Goal: Information Seeking & Learning: Learn about a topic

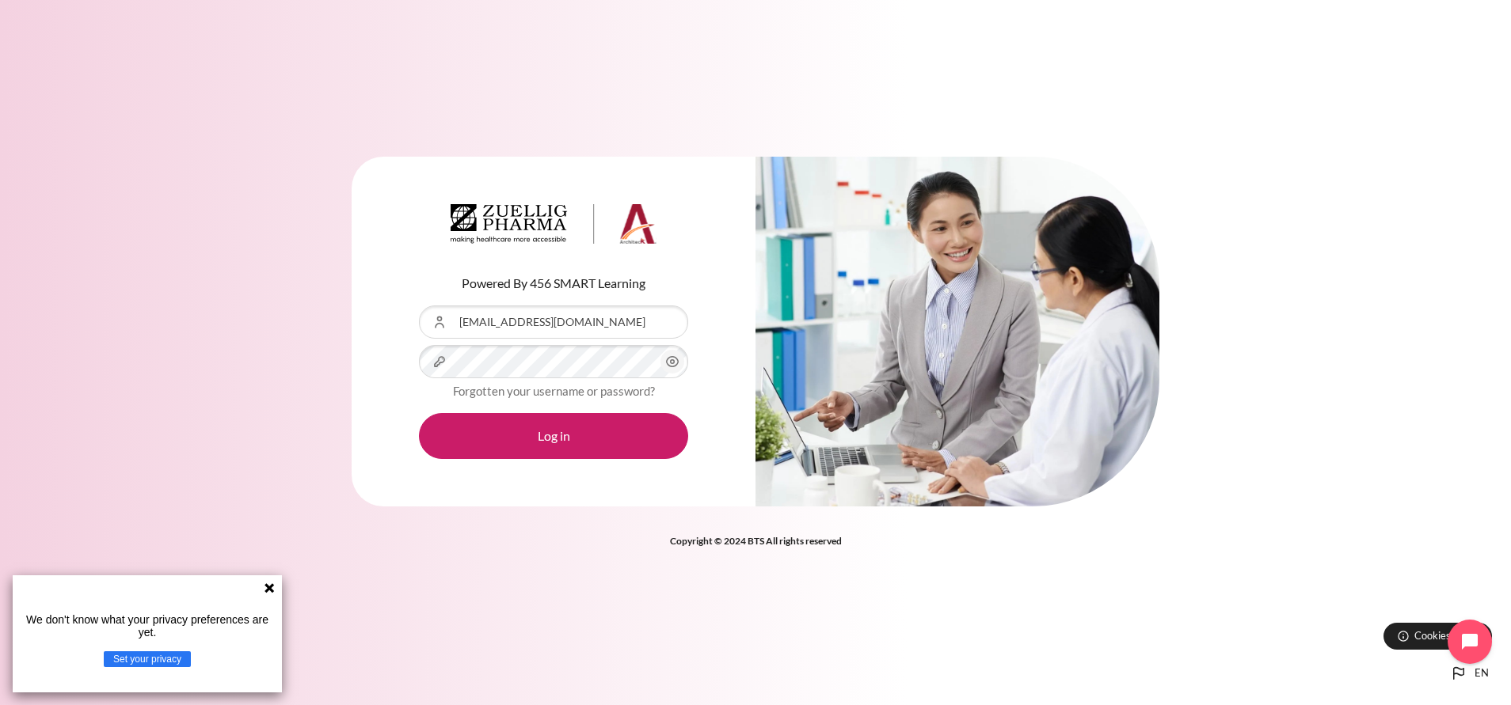
click at [419, 413] on button "Log in" at bounding box center [553, 436] width 269 height 46
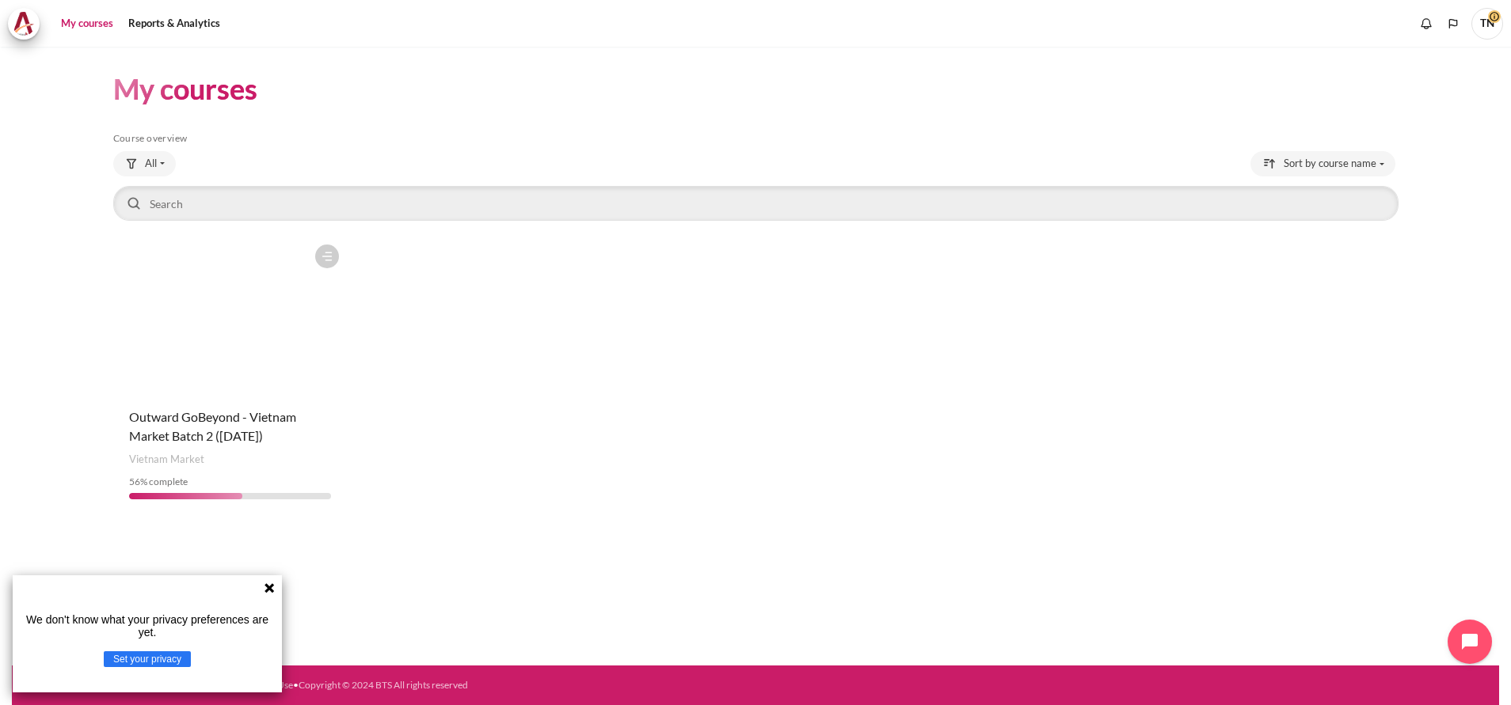
click at [267, 591] on icon at bounding box center [269, 589] width 10 height 10
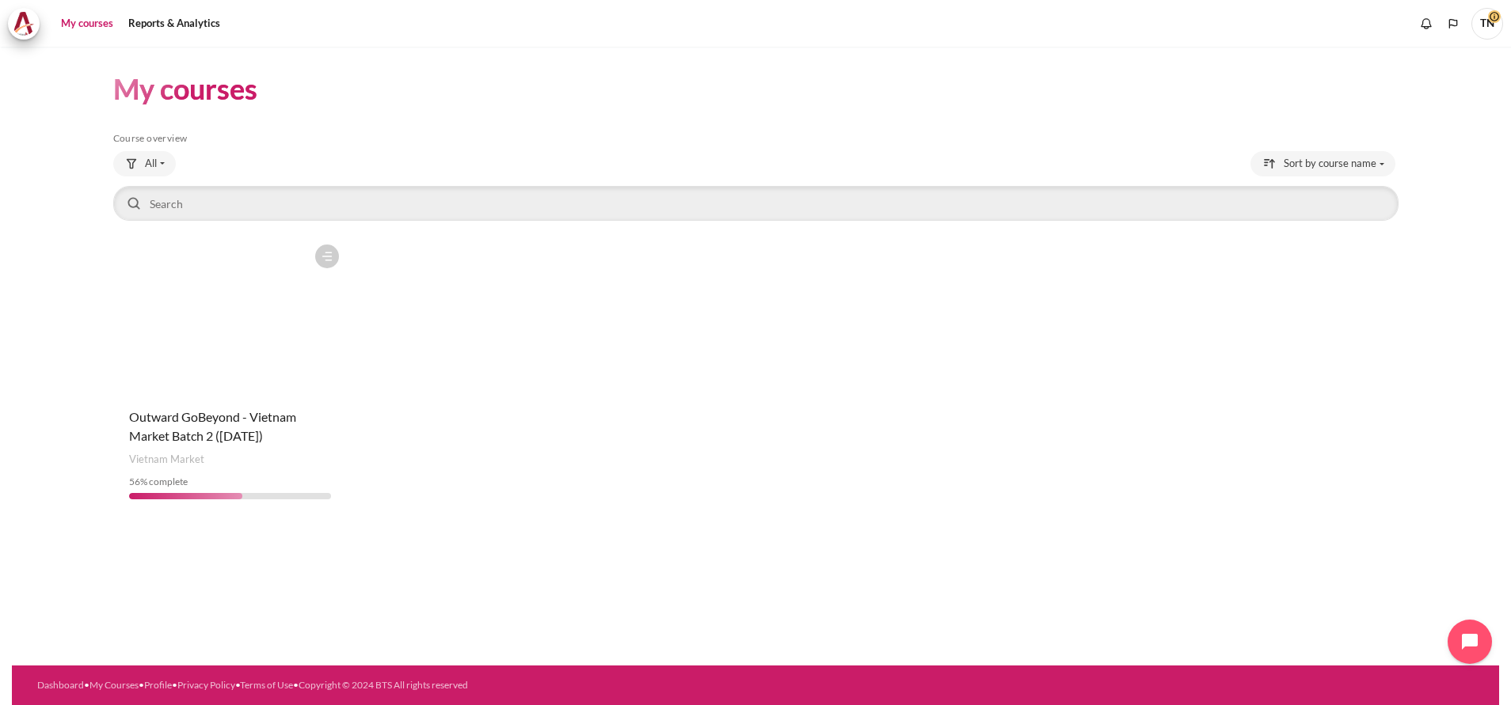
click at [290, 321] on figure "Content" at bounding box center [230, 316] width 234 height 158
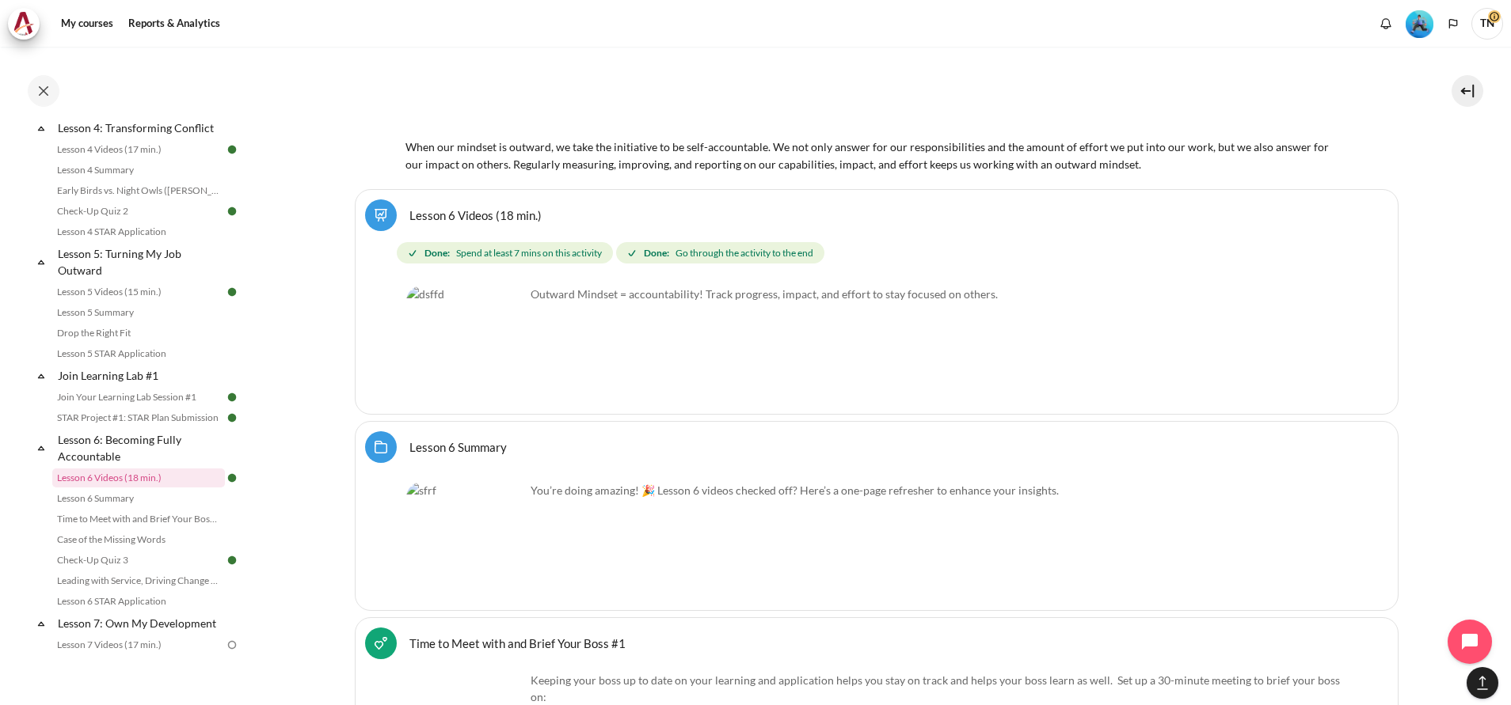
scroll to position [8978, 0]
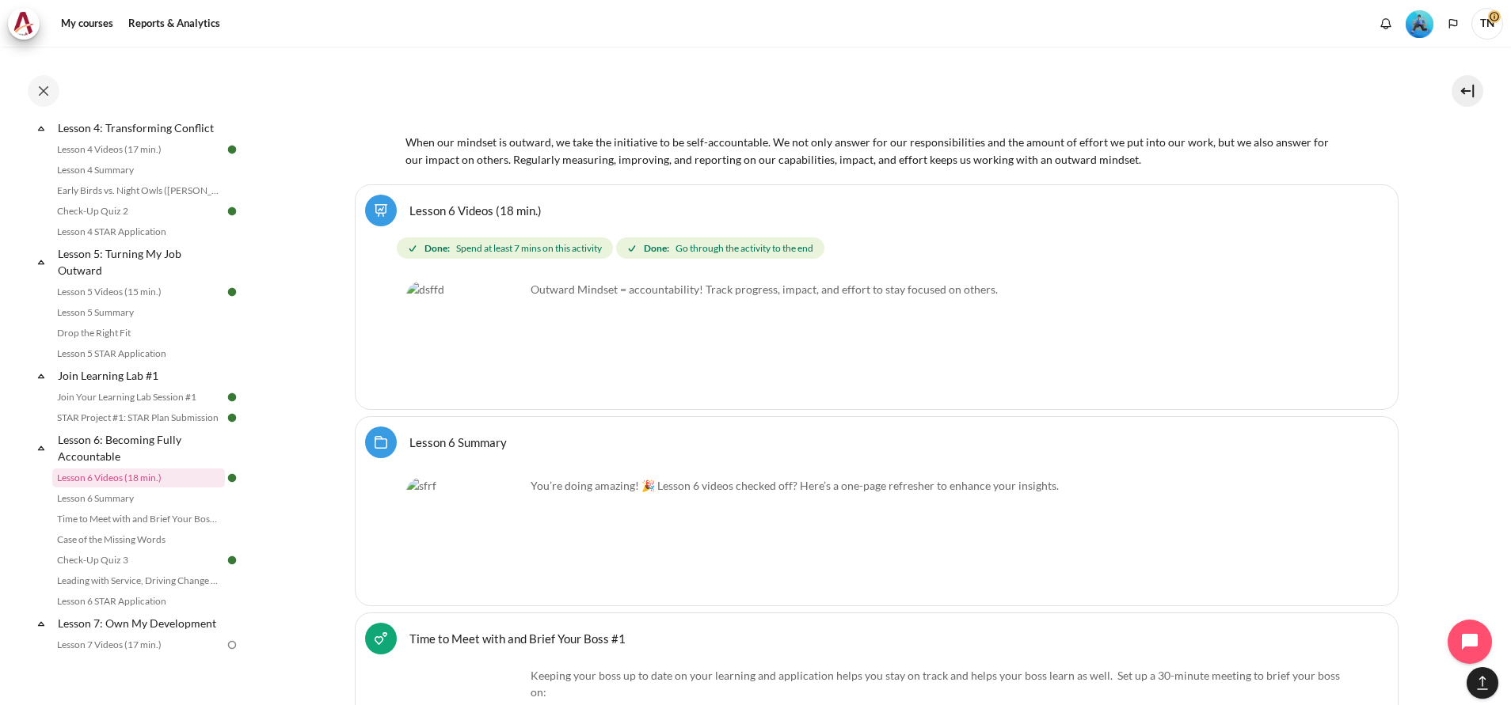
click at [457, 435] on link "Lesson 6 Summary Folder" at bounding box center [457, 442] width 97 height 15
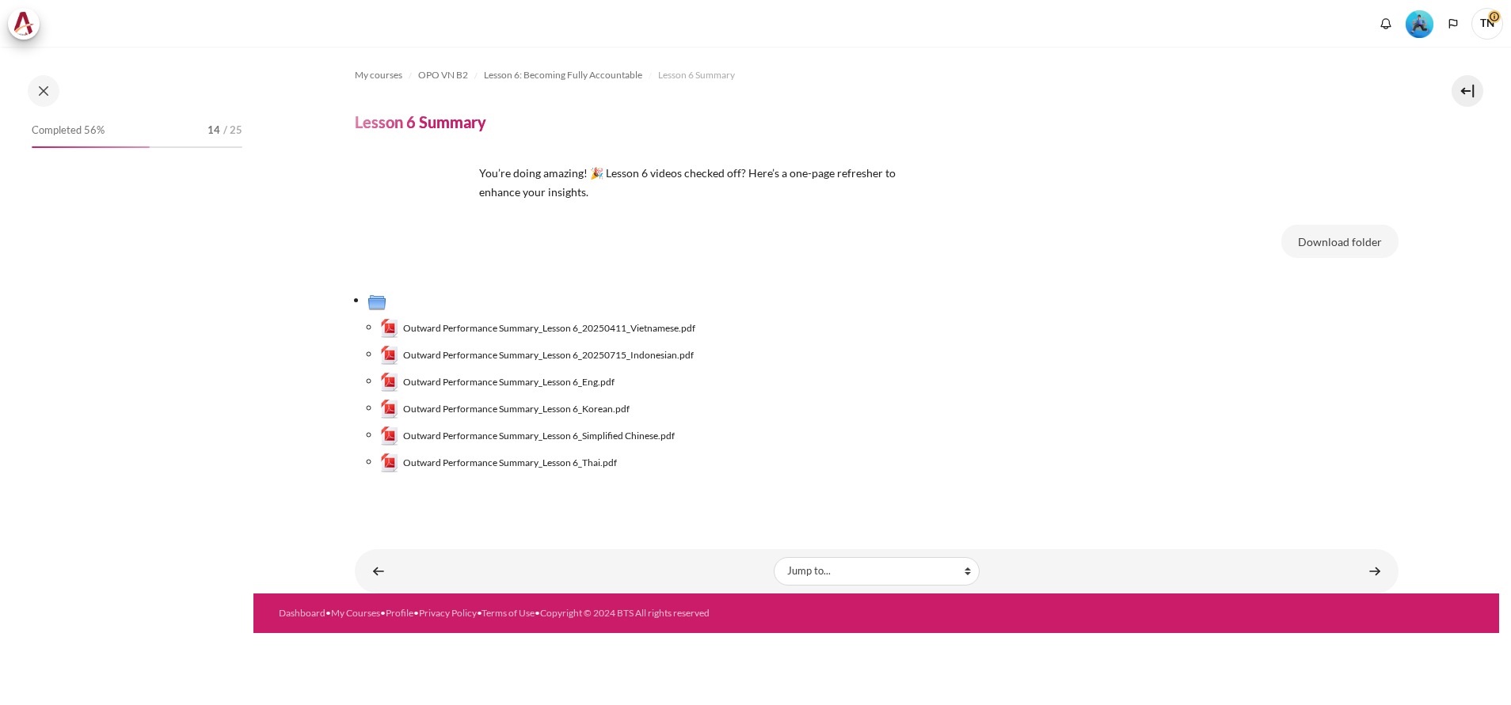
scroll to position [775, 0]
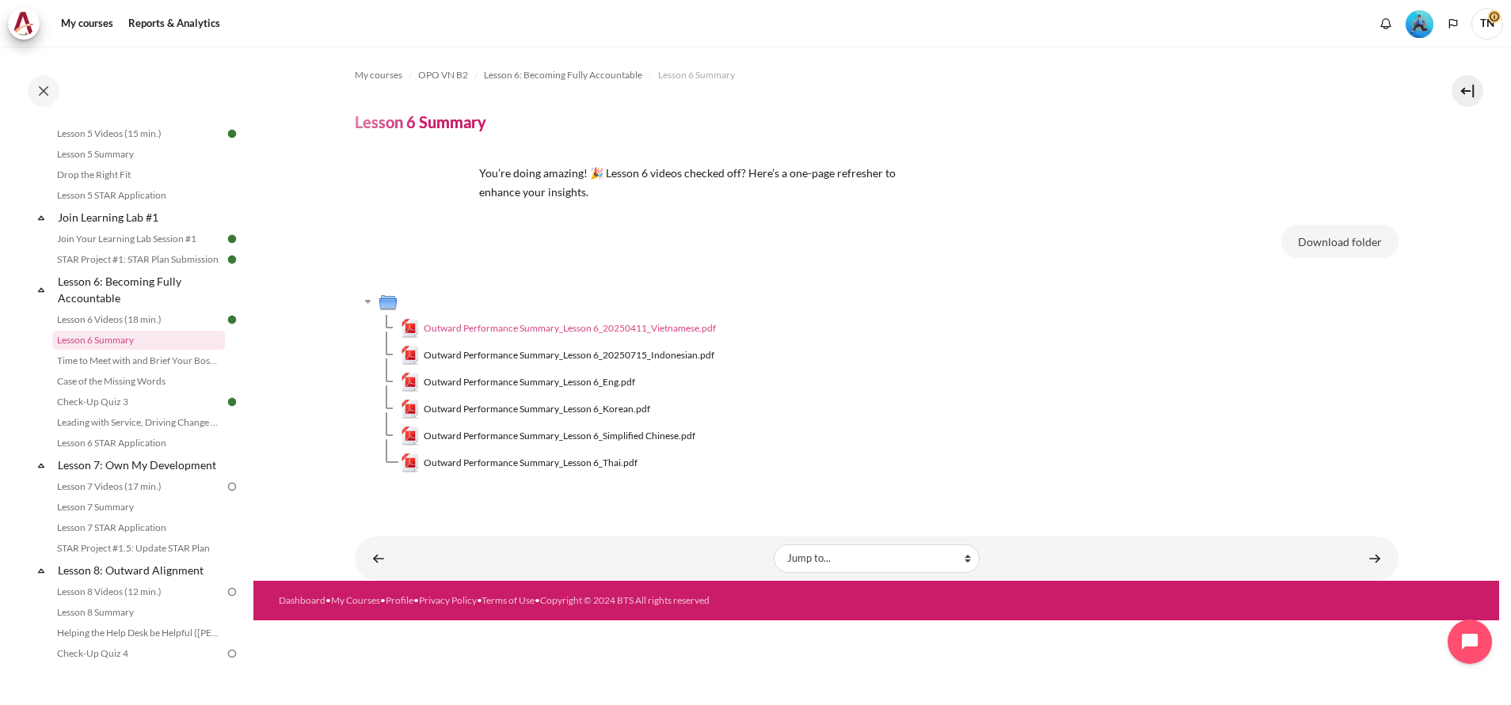
click at [519, 328] on span "Outward Performance Summary_Lesson 6_20250411_Vietnamese.pdf" at bounding box center [570, 328] width 292 height 14
click at [520, 378] on span "Outward Performance Summary_Lesson 6_Eng.pdf" at bounding box center [529, 382] width 211 height 14
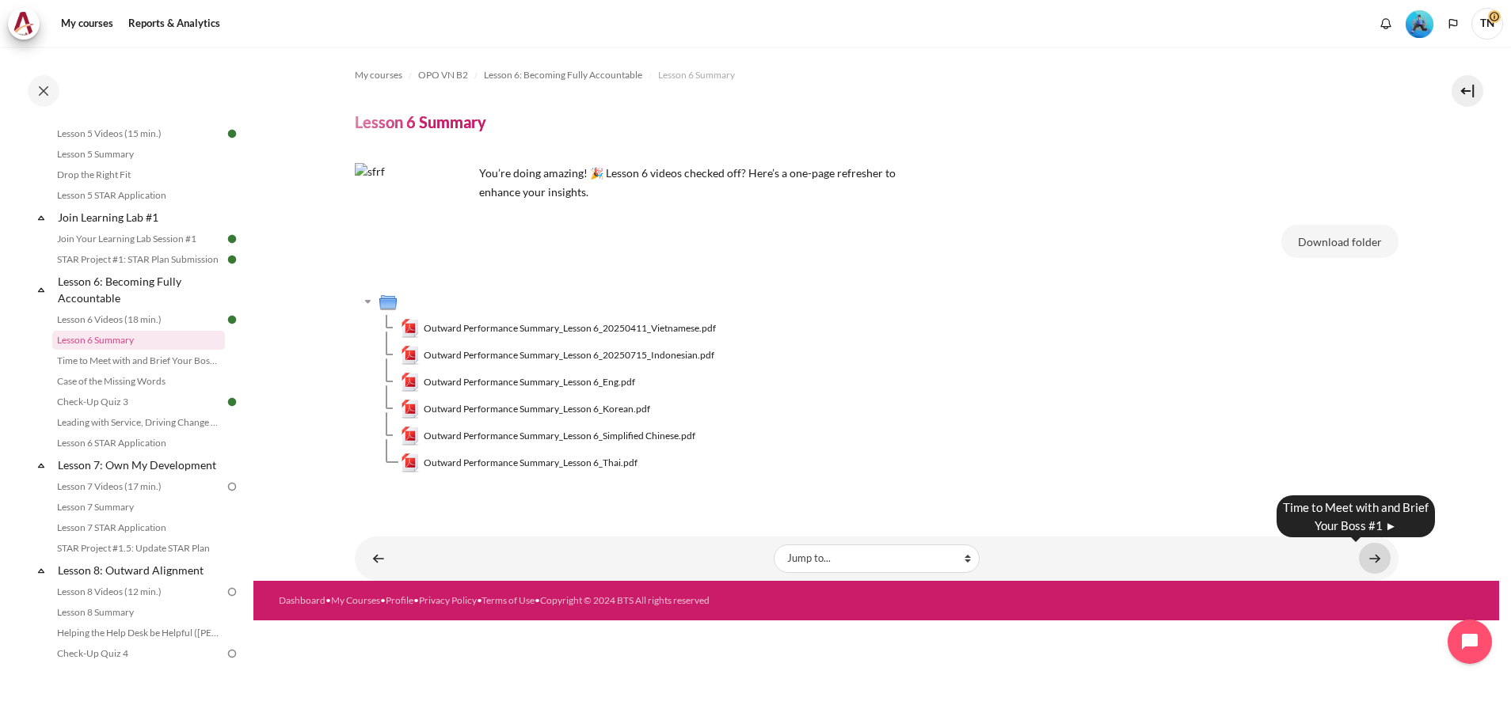
click at [1371, 558] on link "Content" at bounding box center [1375, 558] width 32 height 31
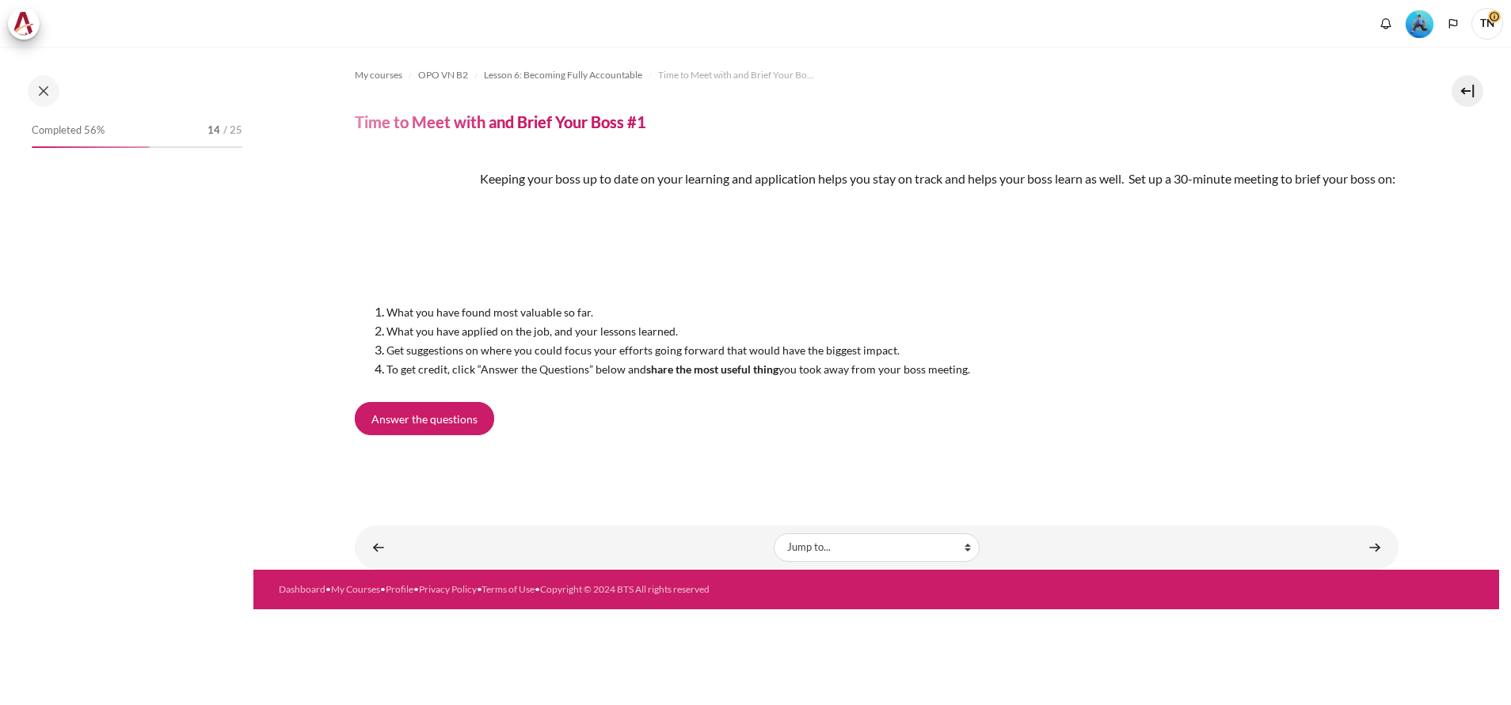
scroll to position [796, 0]
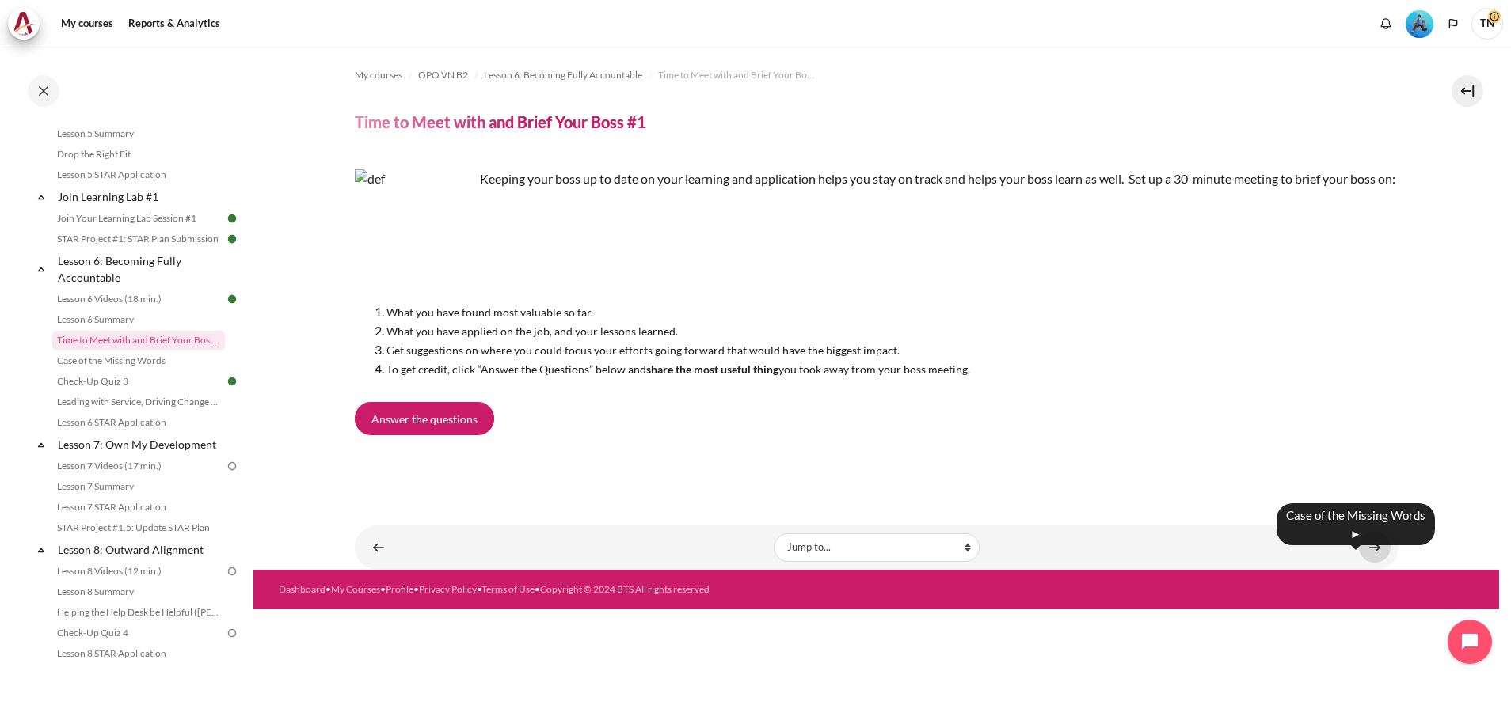
click at [1379, 563] on link "Content" at bounding box center [1375, 547] width 32 height 31
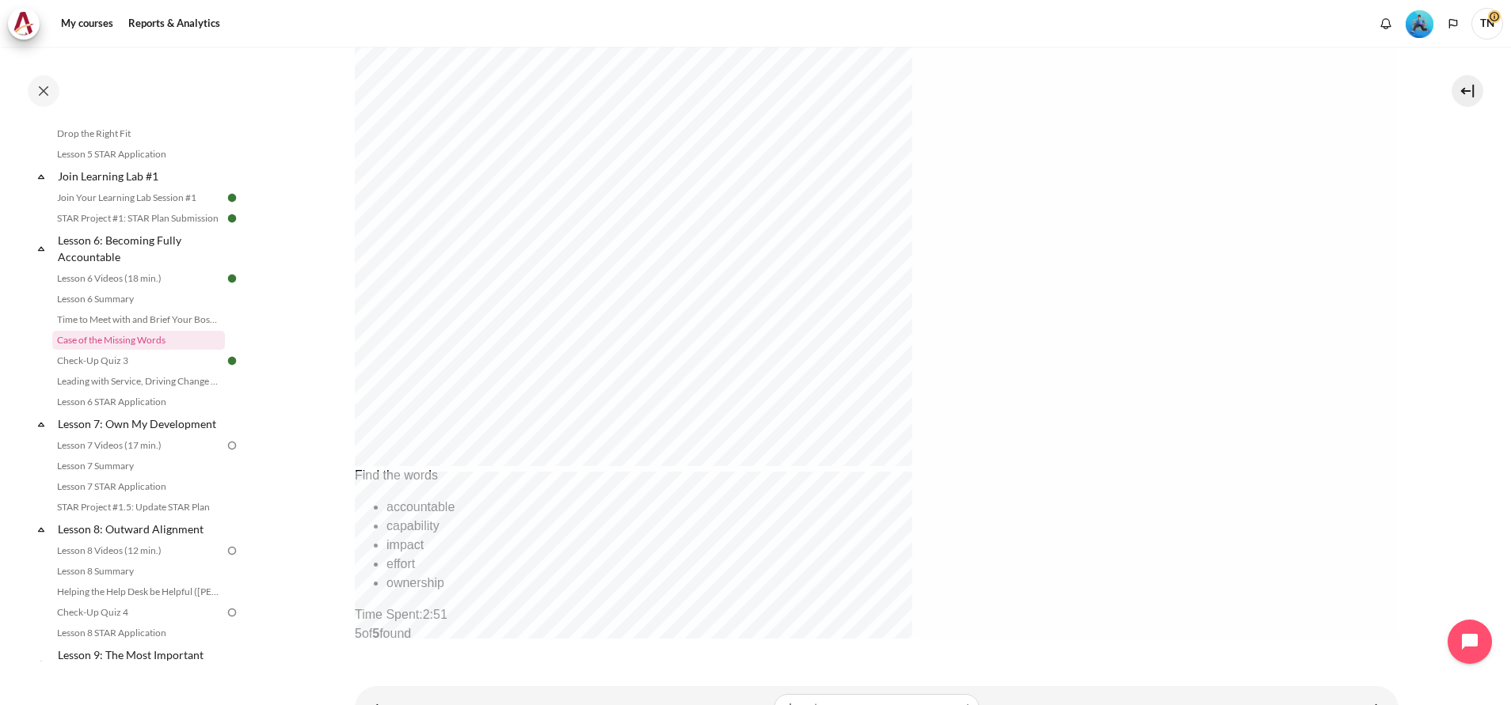
scroll to position [523, 0]
click at [1363, 686] on link "Content" at bounding box center [1375, 685] width 32 height 31
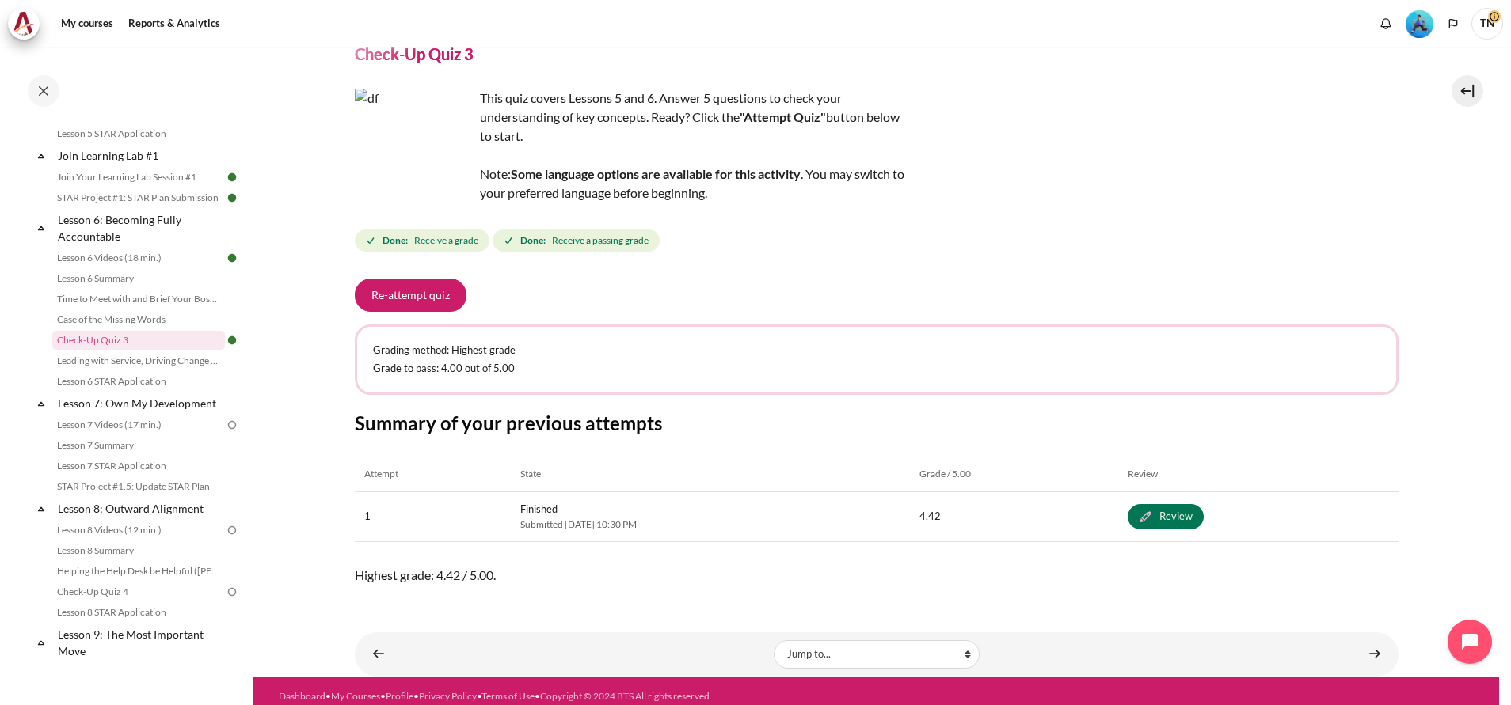
scroll to position [79, 0]
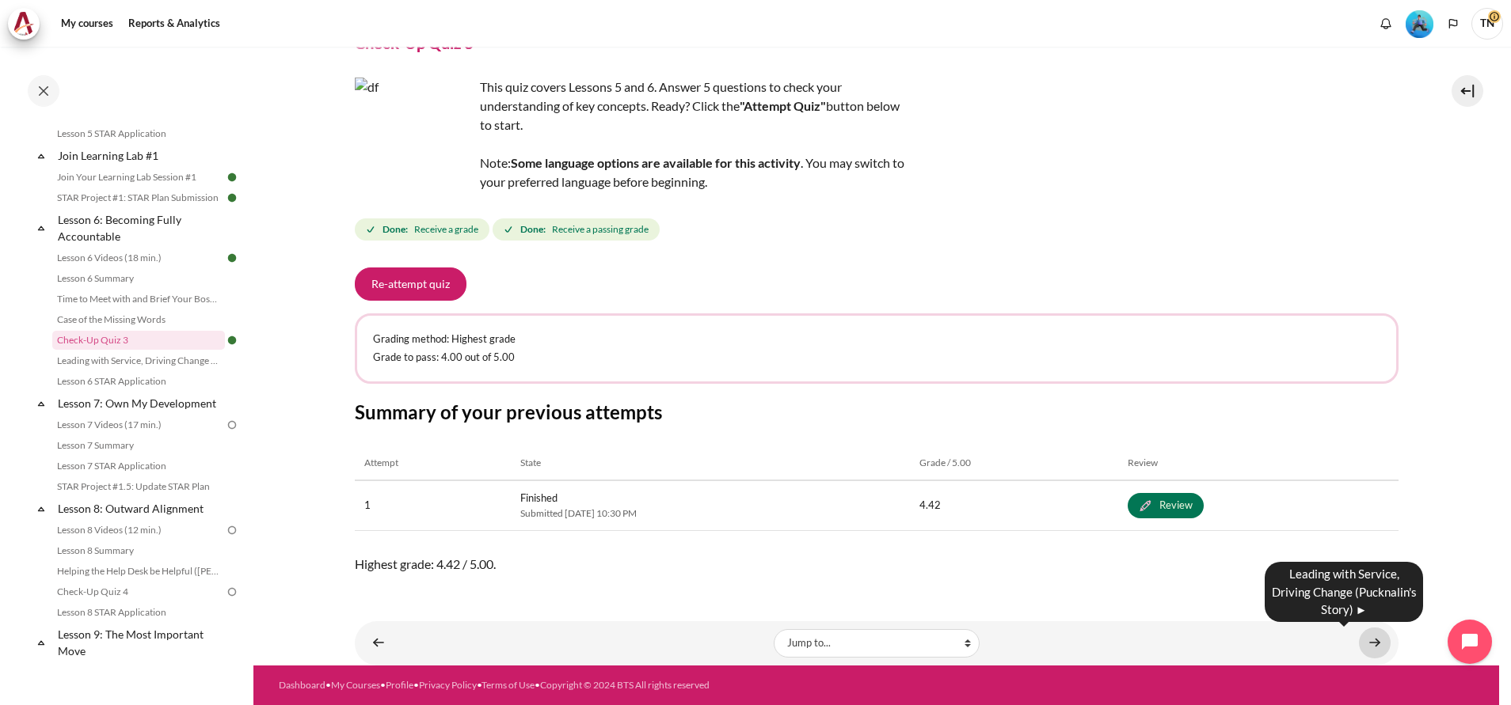
click at [1361, 637] on link "Content" at bounding box center [1375, 643] width 32 height 31
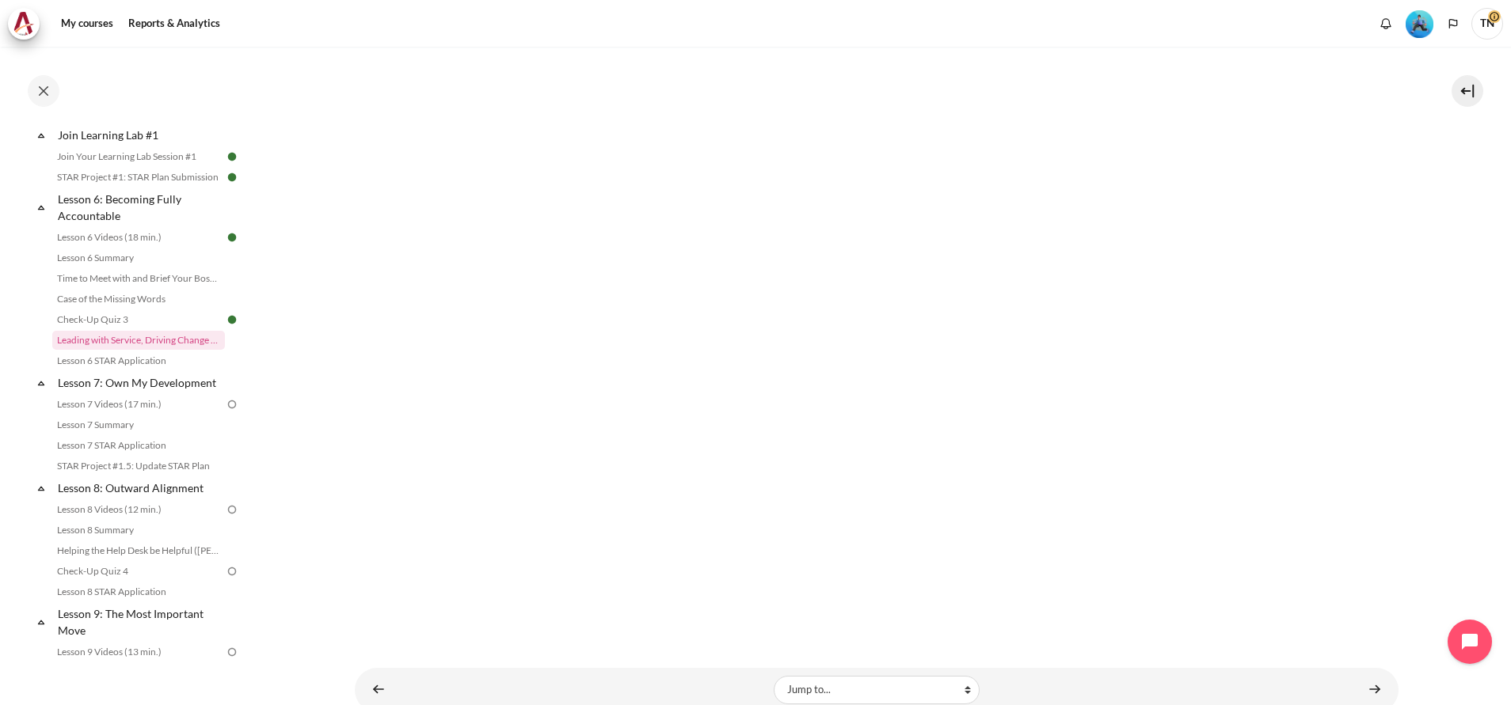
scroll to position [287, 0]
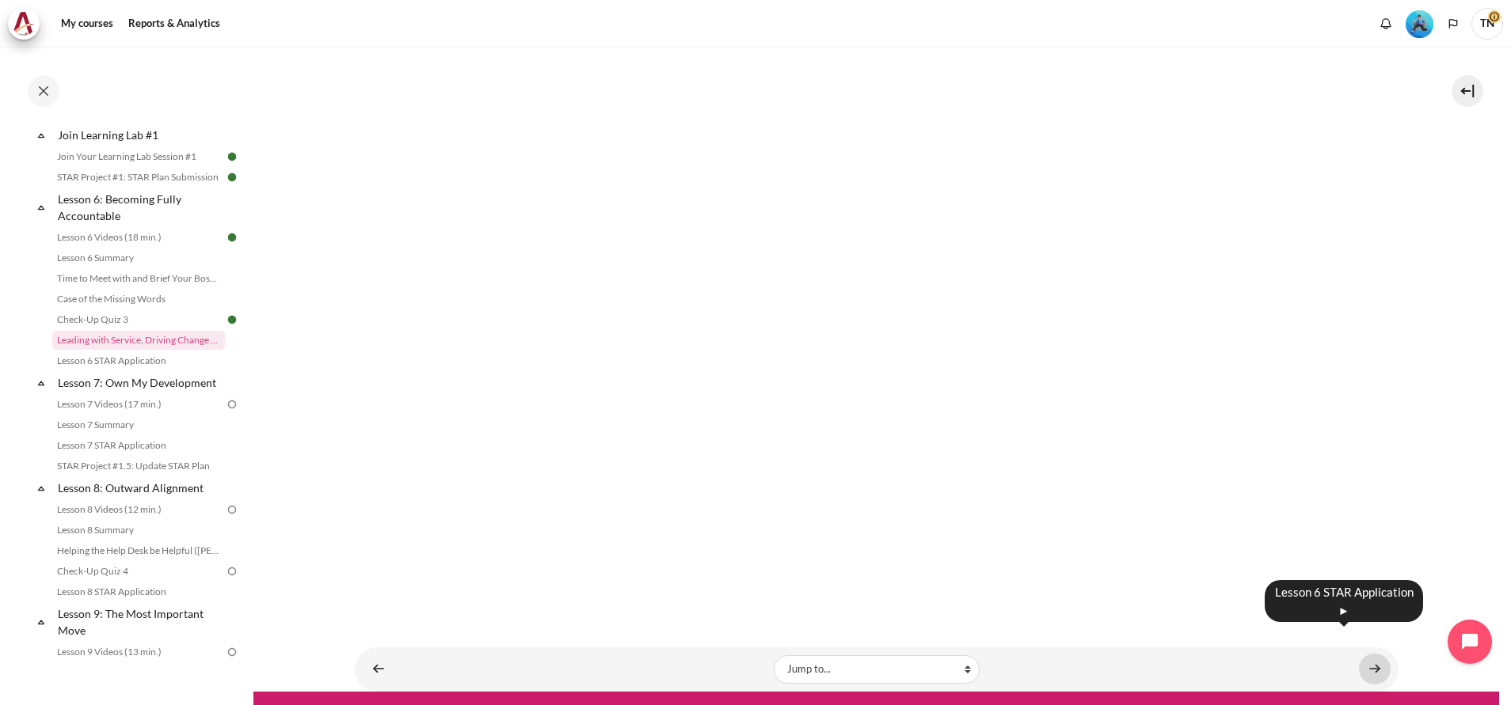
click at [1370, 654] on link "Content" at bounding box center [1375, 669] width 32 height 31
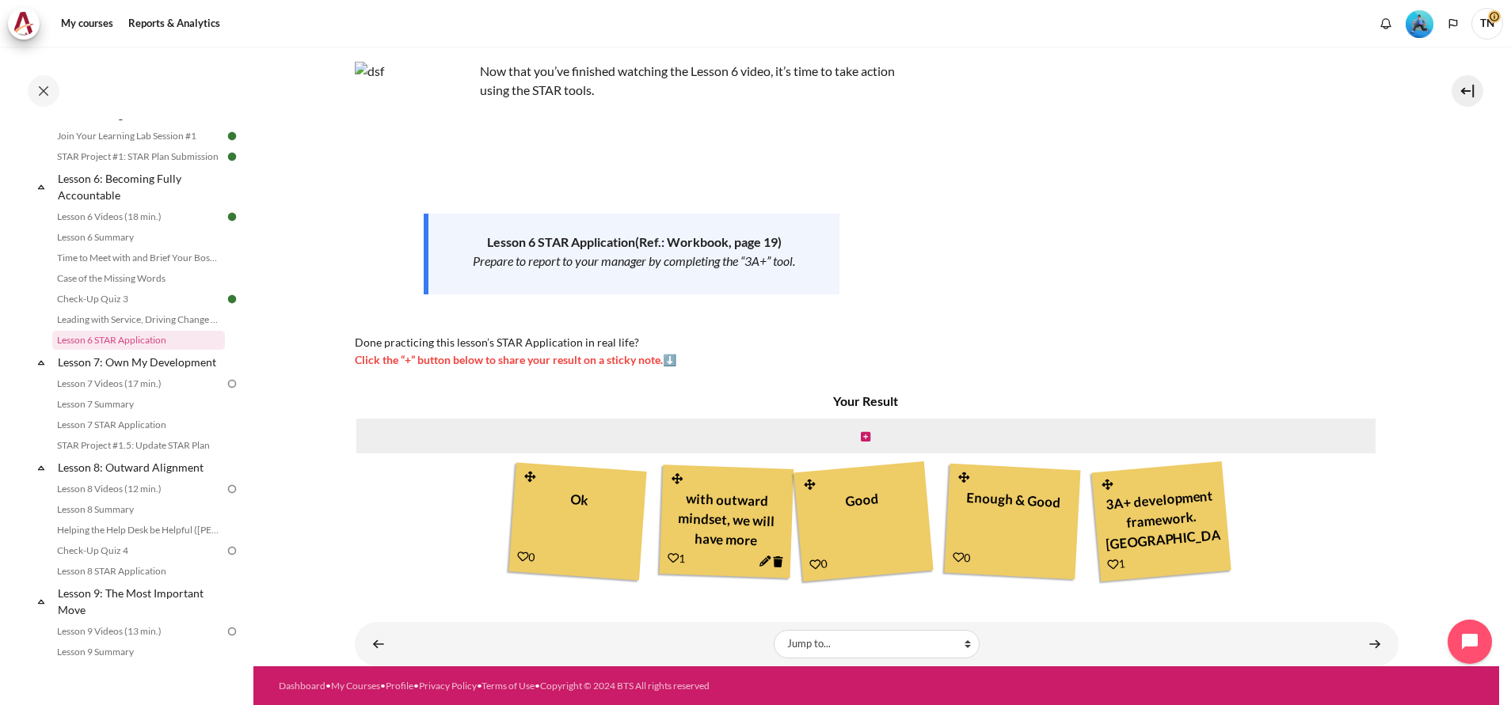
scroll to position [18, 0]
click at [1359, 645] on link "Content" at bounding box center [1375, 644] width 32 height 31
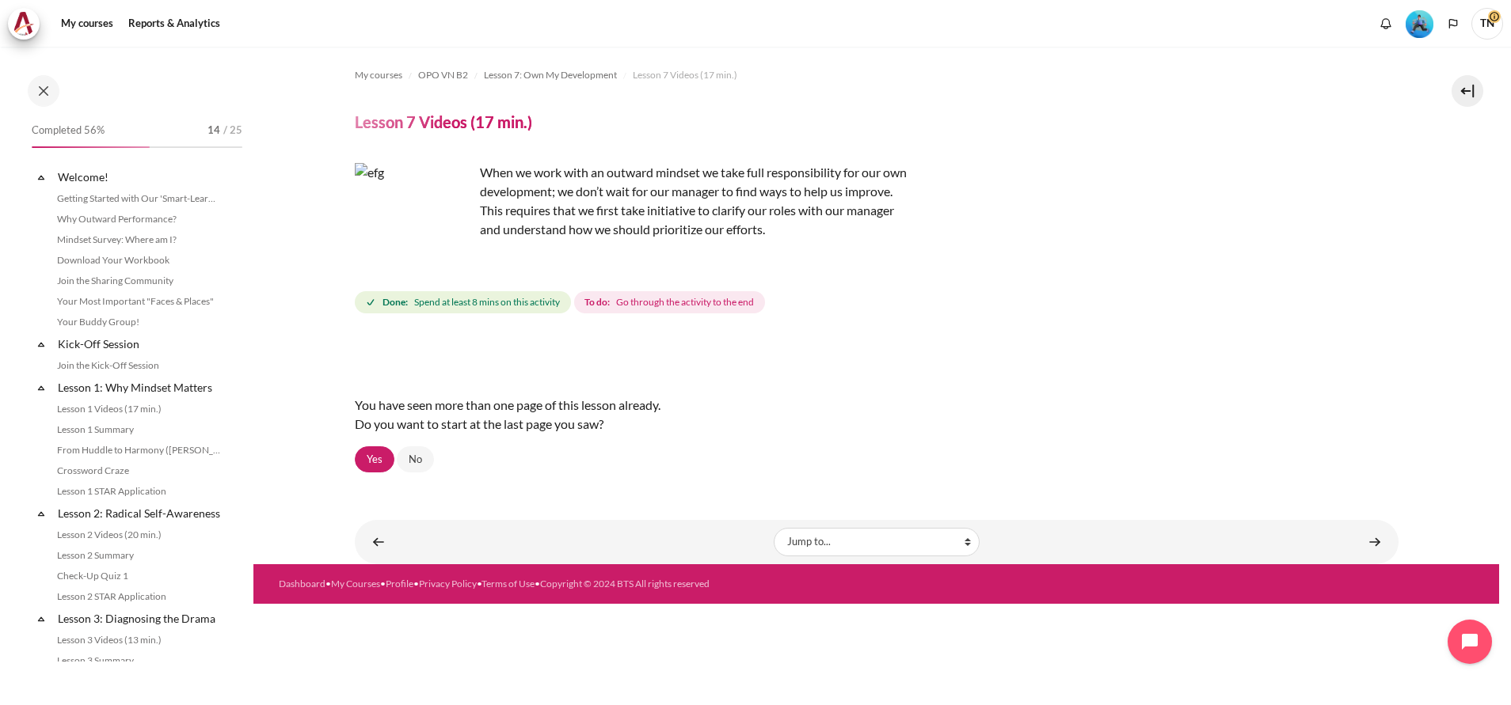
scroll to position [938, 0]
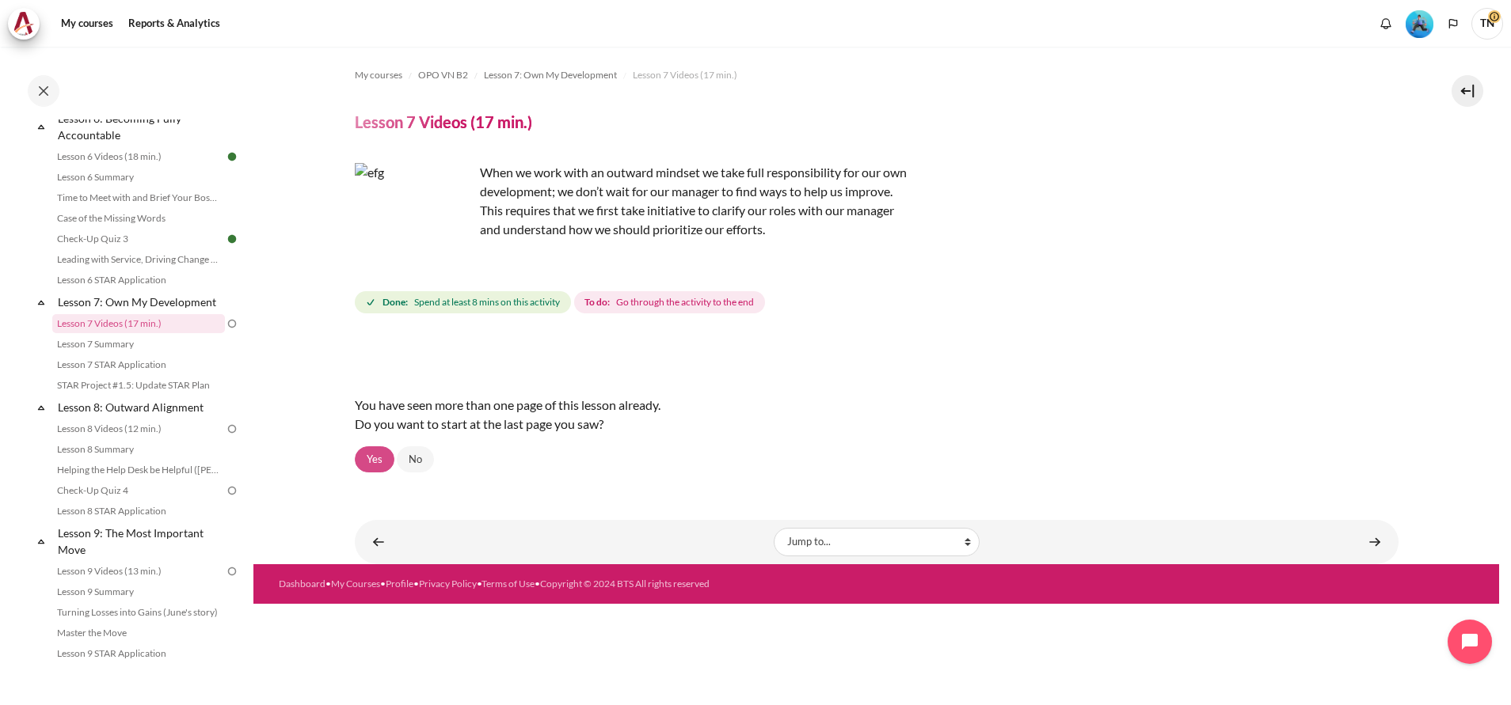
click at [374, 466] on link "Yes" at bounding box center [375, 460] width 40 height 27
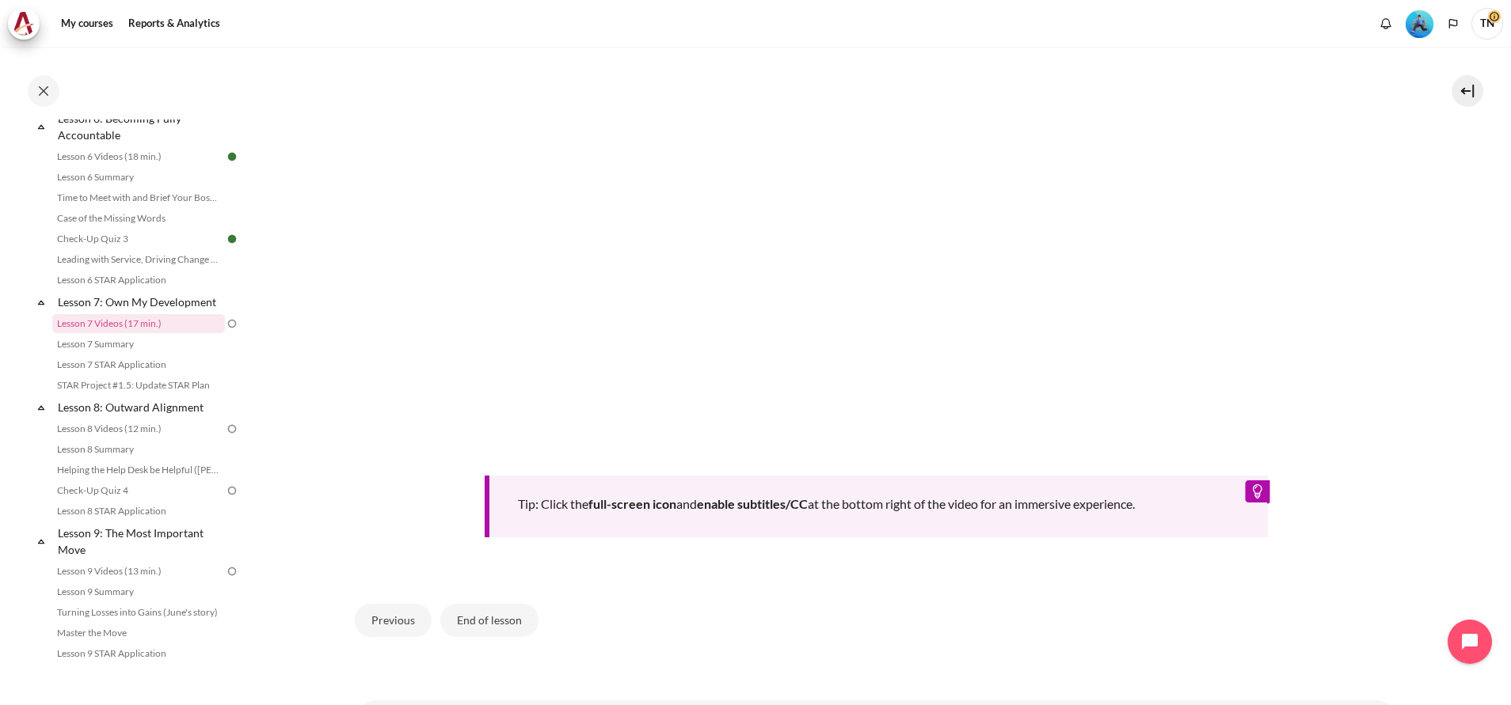
scroll to position [691, 0]
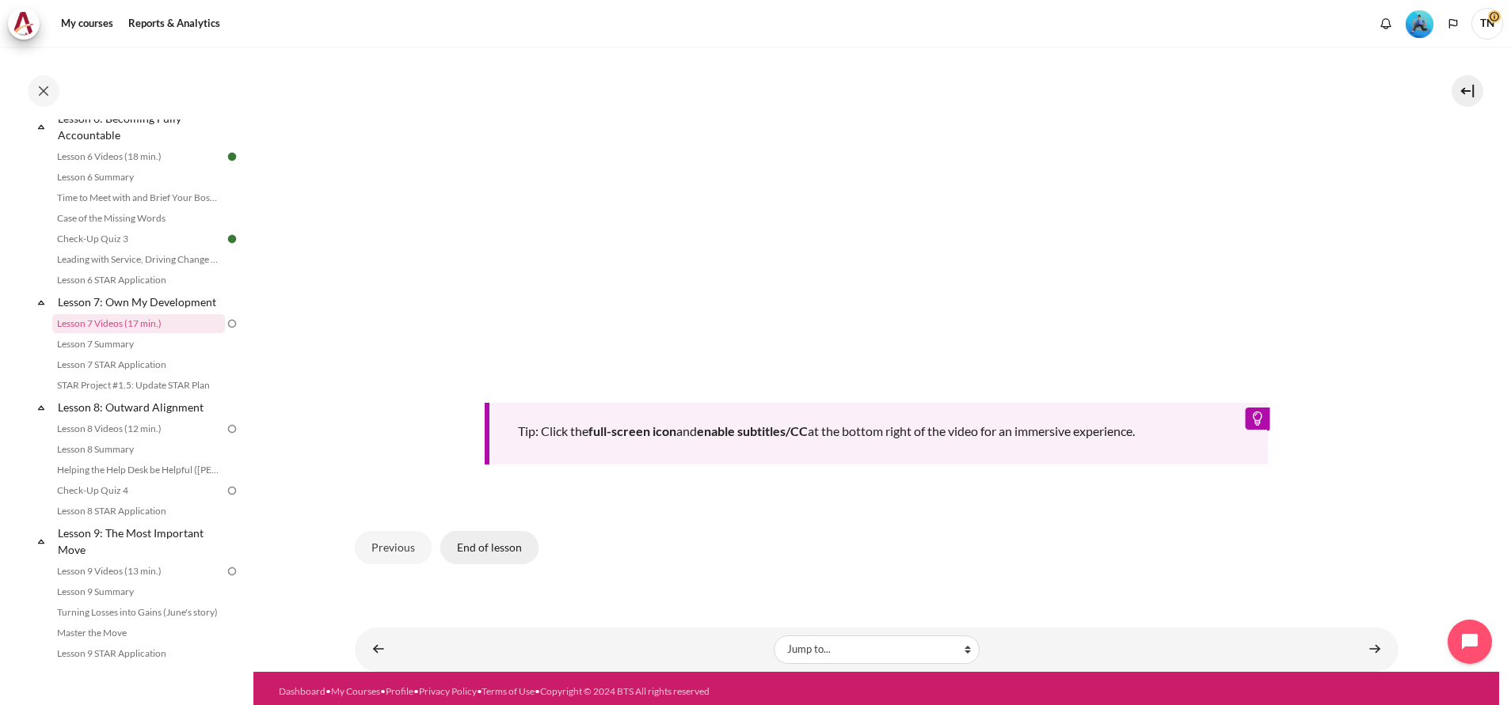
click at [506, 546] on button "End of lesson" at bounding box center [489, 547] width 98 height 33
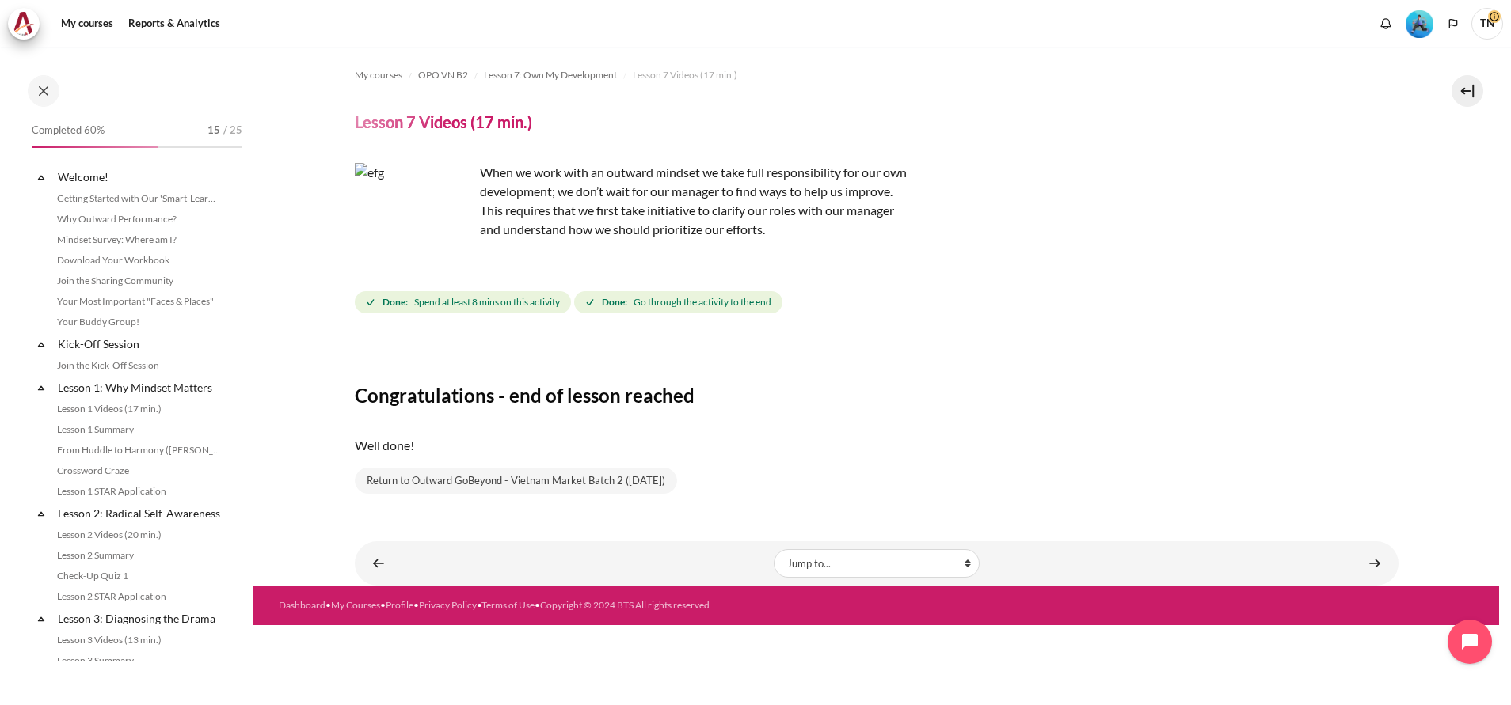
scroll to position [938, 0]
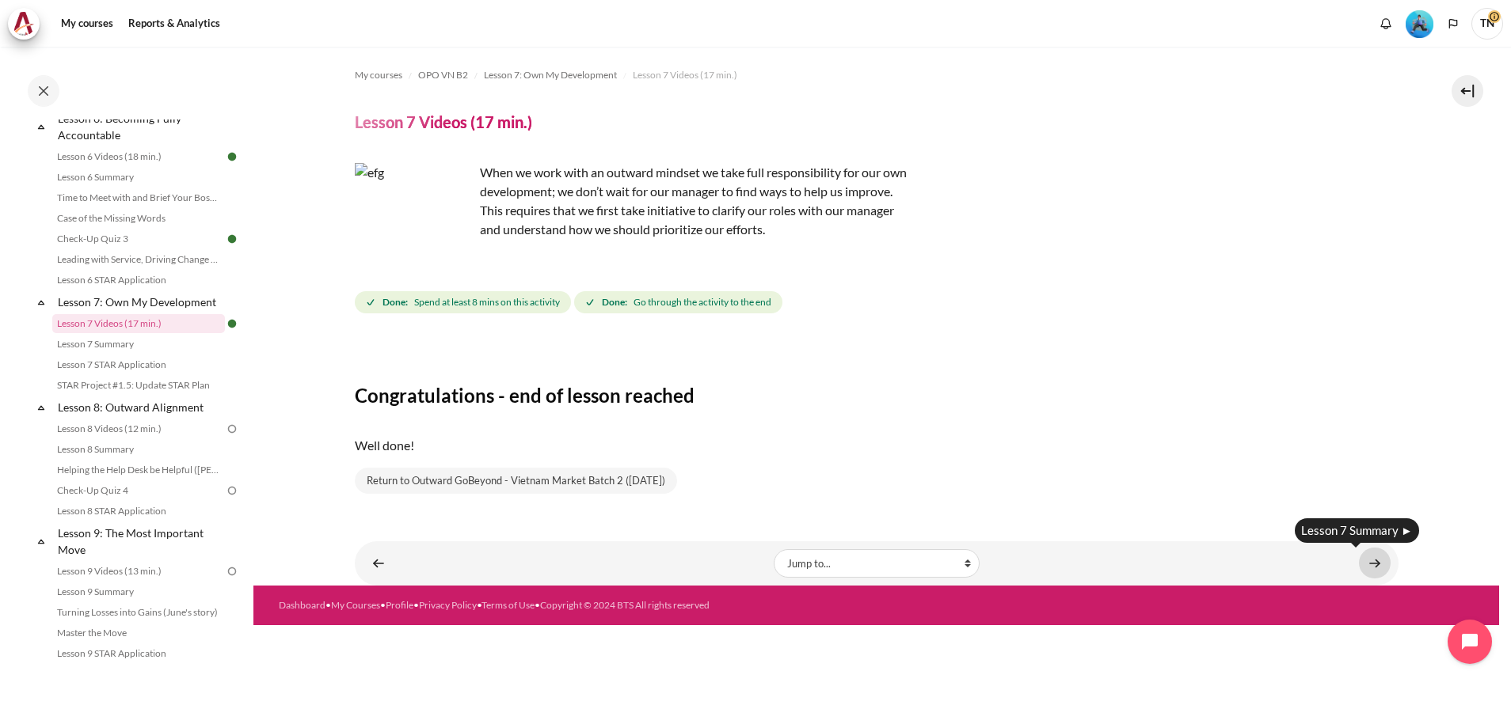
click at [1376, 571] on link "Content" at bounding box center [1375, 563] width 32 height 31
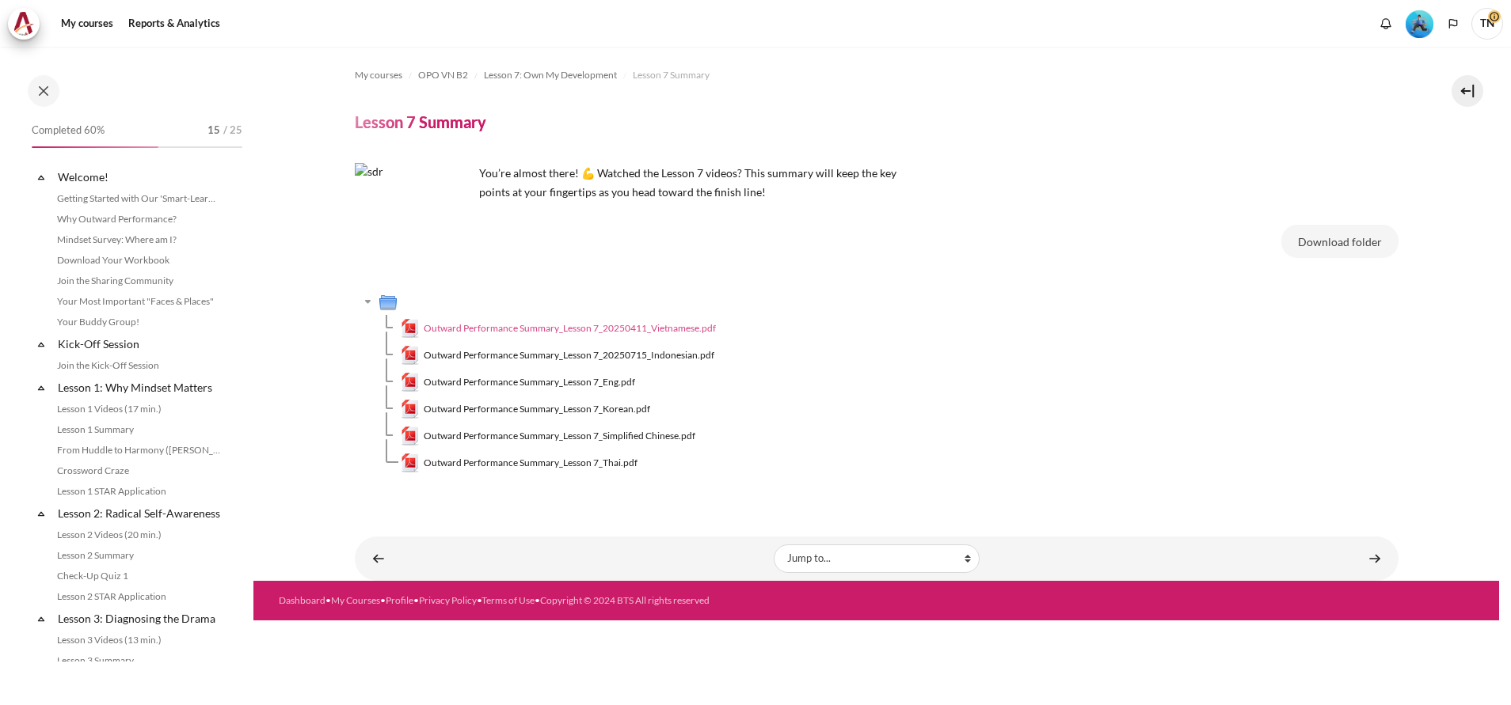
scroll to position [959, 0]
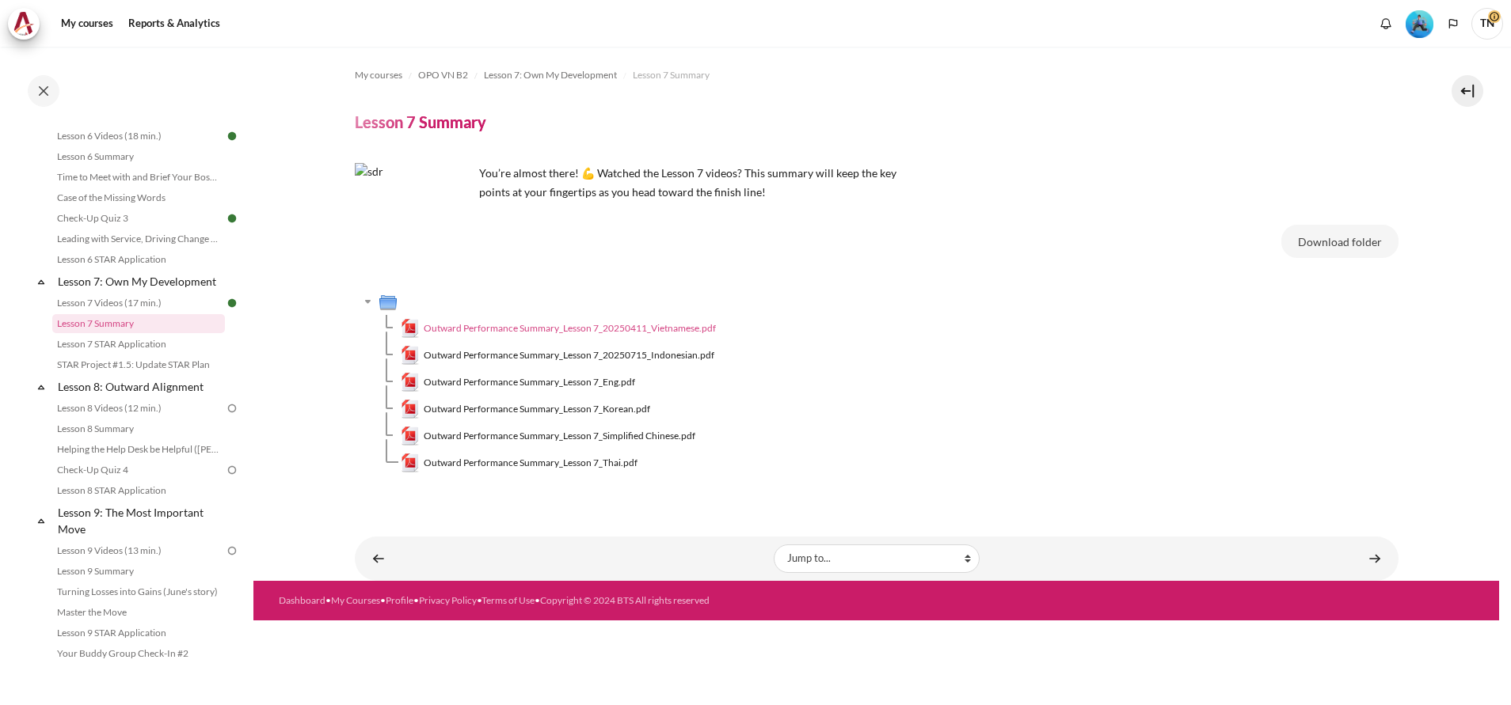
click at [640, 329] on span "Outward Performance Summary_Lesson 7_20250411_Vietnamese.pdf" at bounding box center [570, 328] width 292 height 14
click at [510, 382] on span "Outward Performance Summary_Lesson 7_Eng.pdf" at bounding box center [529, 382] width 211 height 14
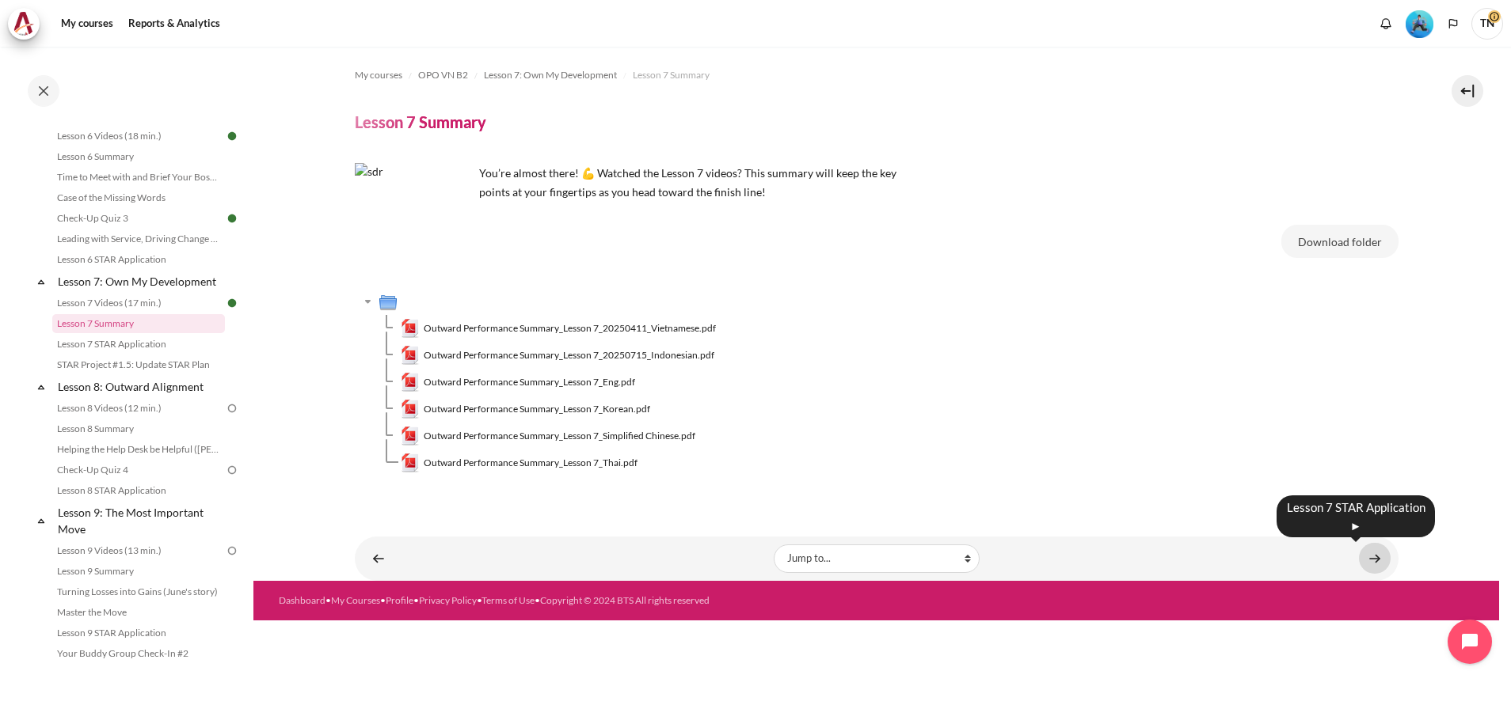
click at [1384, 561] on link "Content" at bounding box center [1375, 558] width 32 height 31
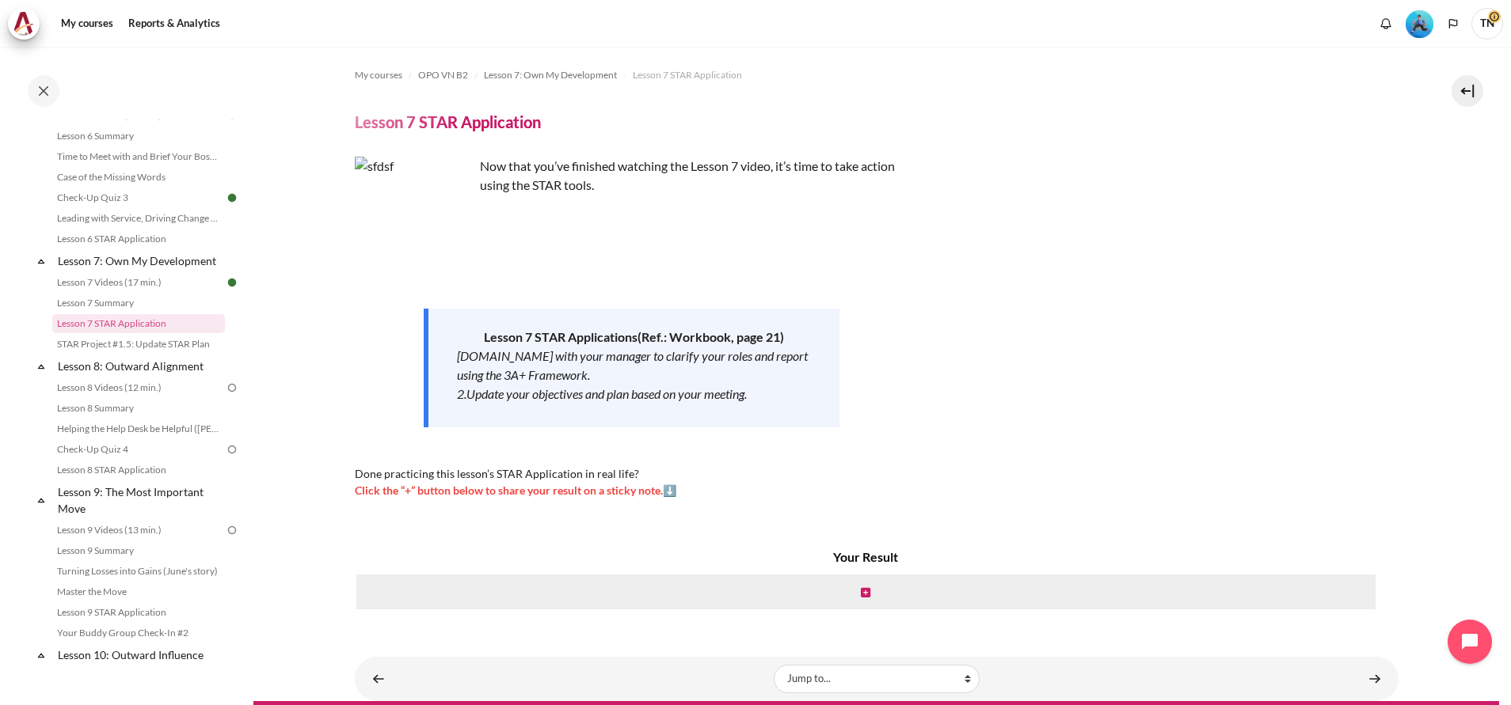
scroll to position [36, 0]
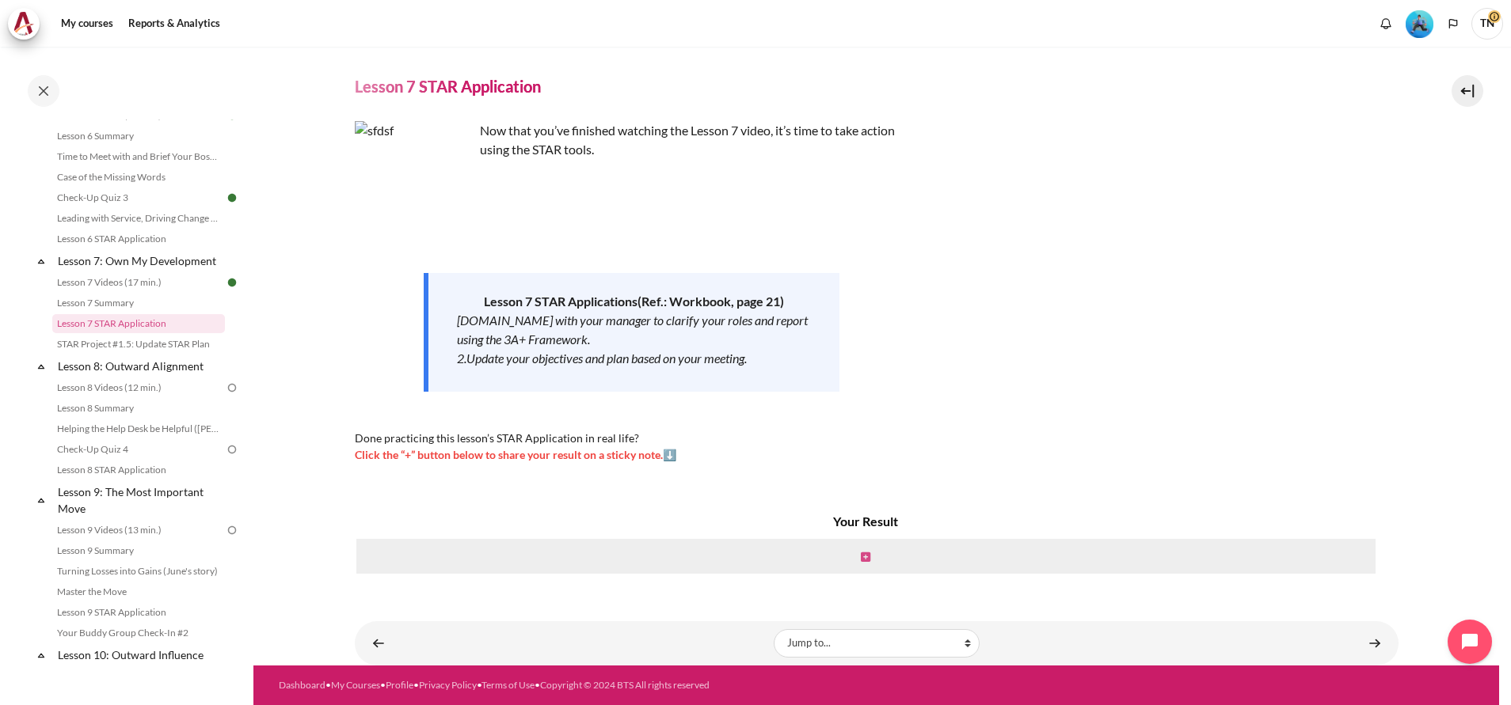
click at [861, 557] on icon "Content" at bounding box center [866, 557] width 10 height 11
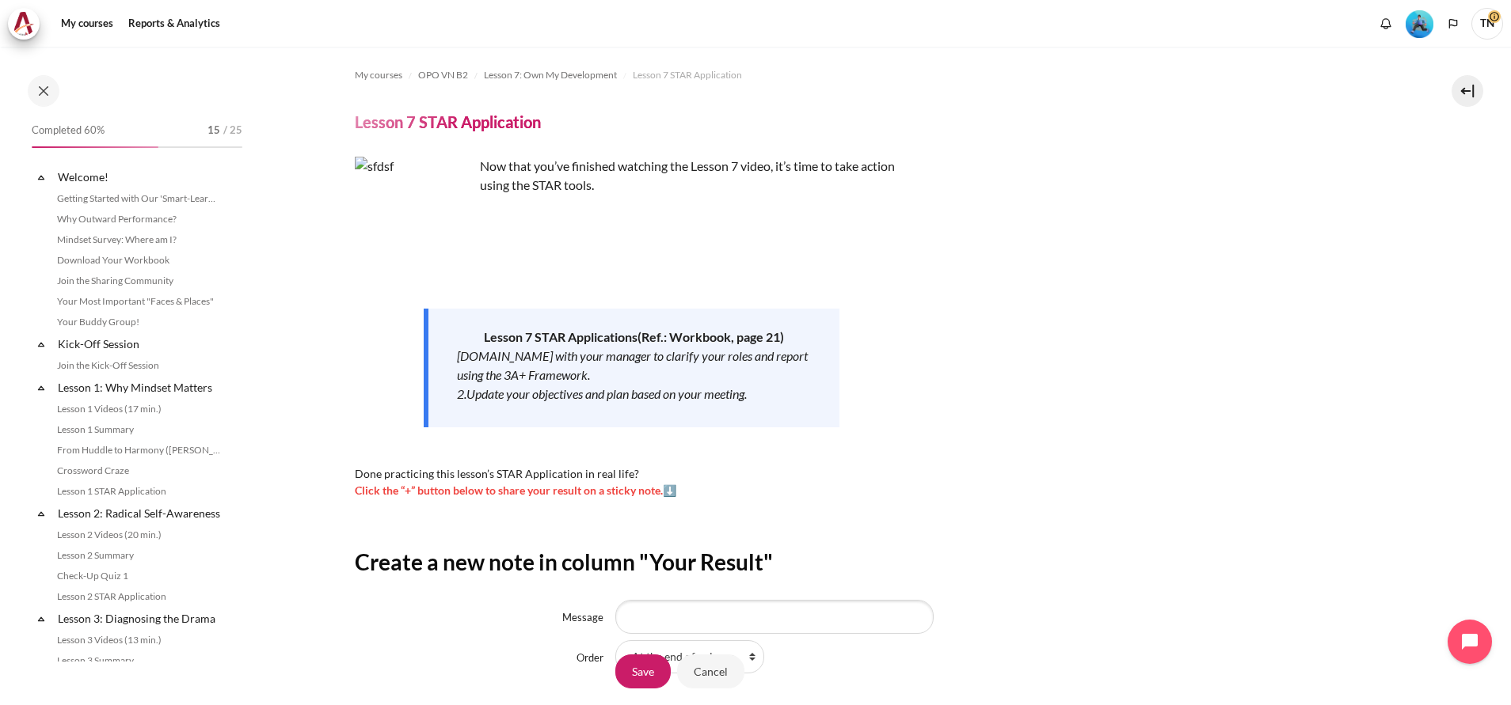
scroll to position [979, 0]
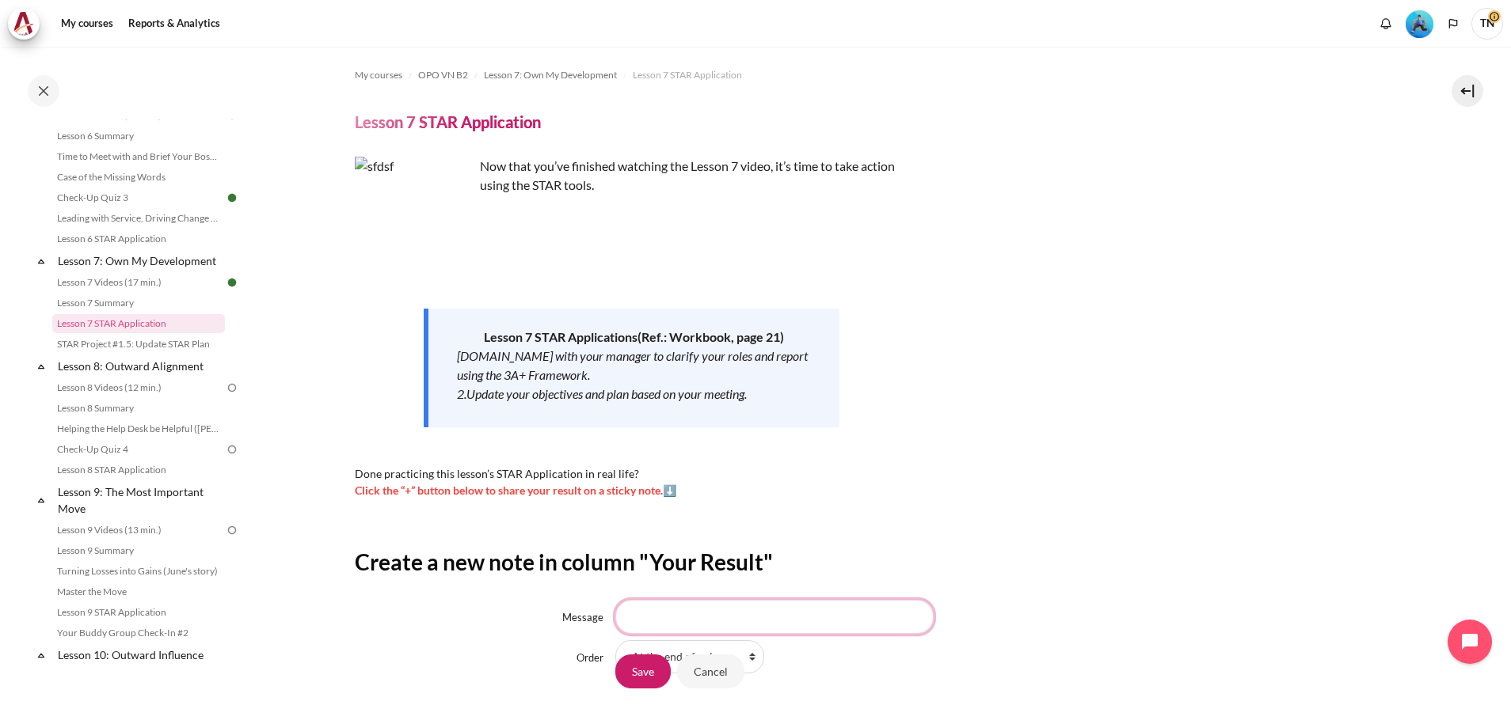
click at [799, 616] on input "Message" at bounding box center [774, 616] width 318 height 33
click at [726, 625] on input "Message" at bounding box center [774, 616] width 318 height 33
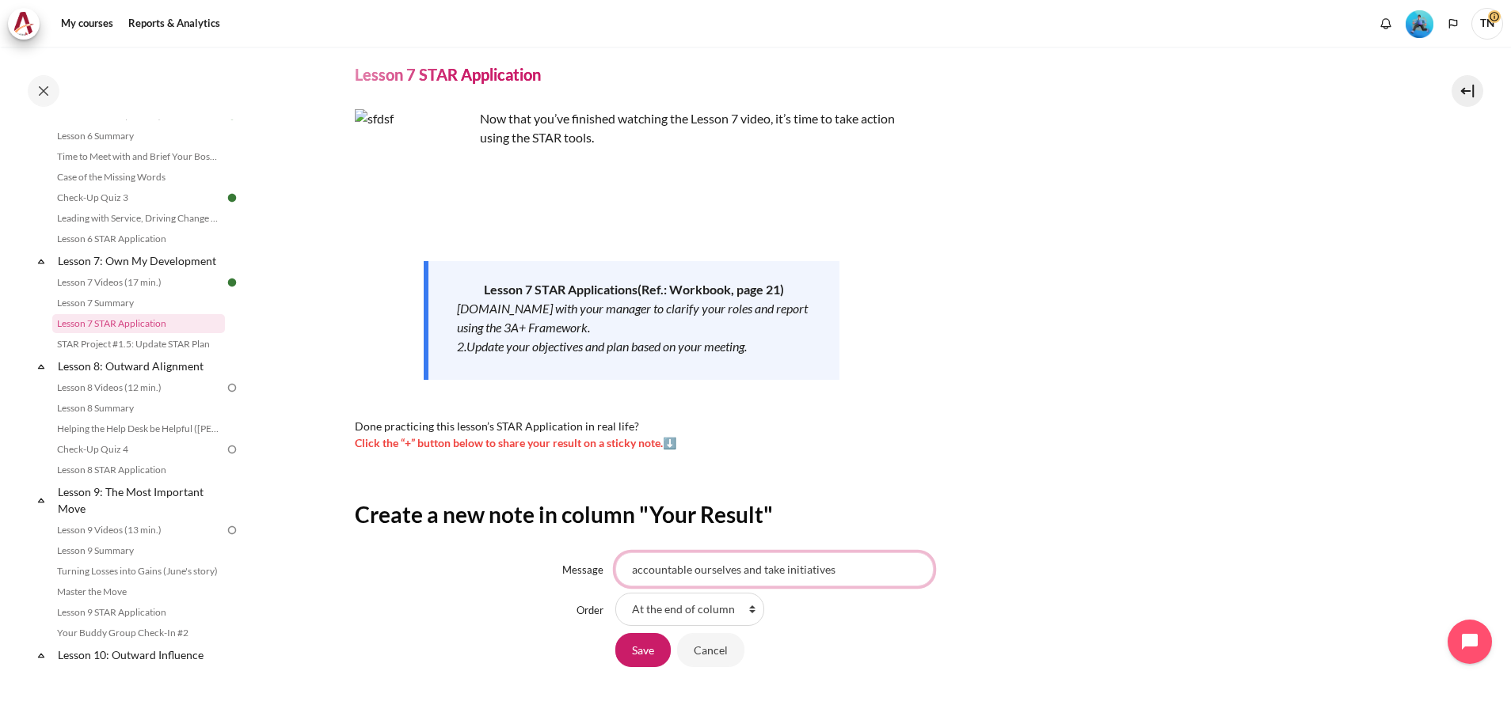
scroll to position [142, 0]
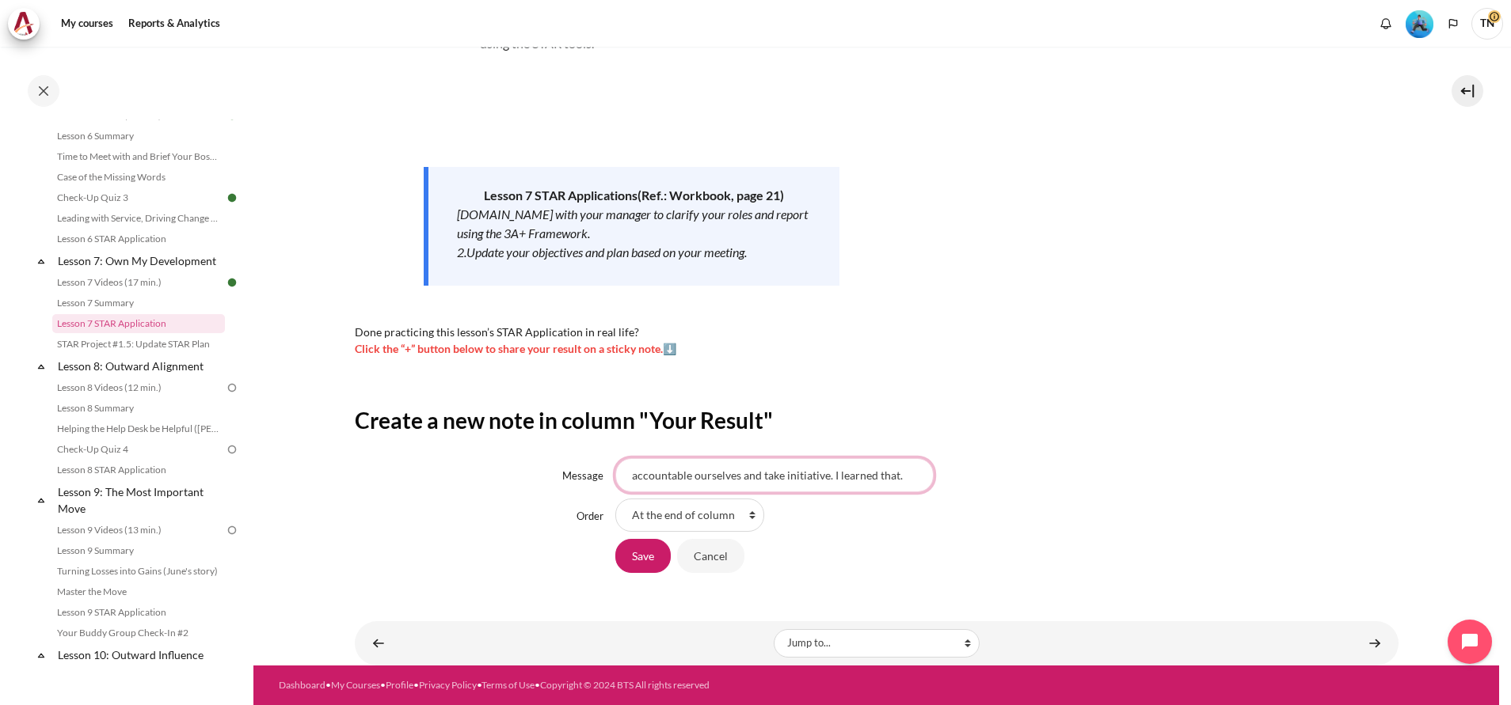
type input "accountable ourselves and take initiative. I learned that."
click at [987, 483] on div "accountable ourselves and take initiative. I learned that." at bounding box center [1006, 474] width 783 height 33
click at [660, 553] on input "Save" at bounding box center [642, 555] width 55 height 33
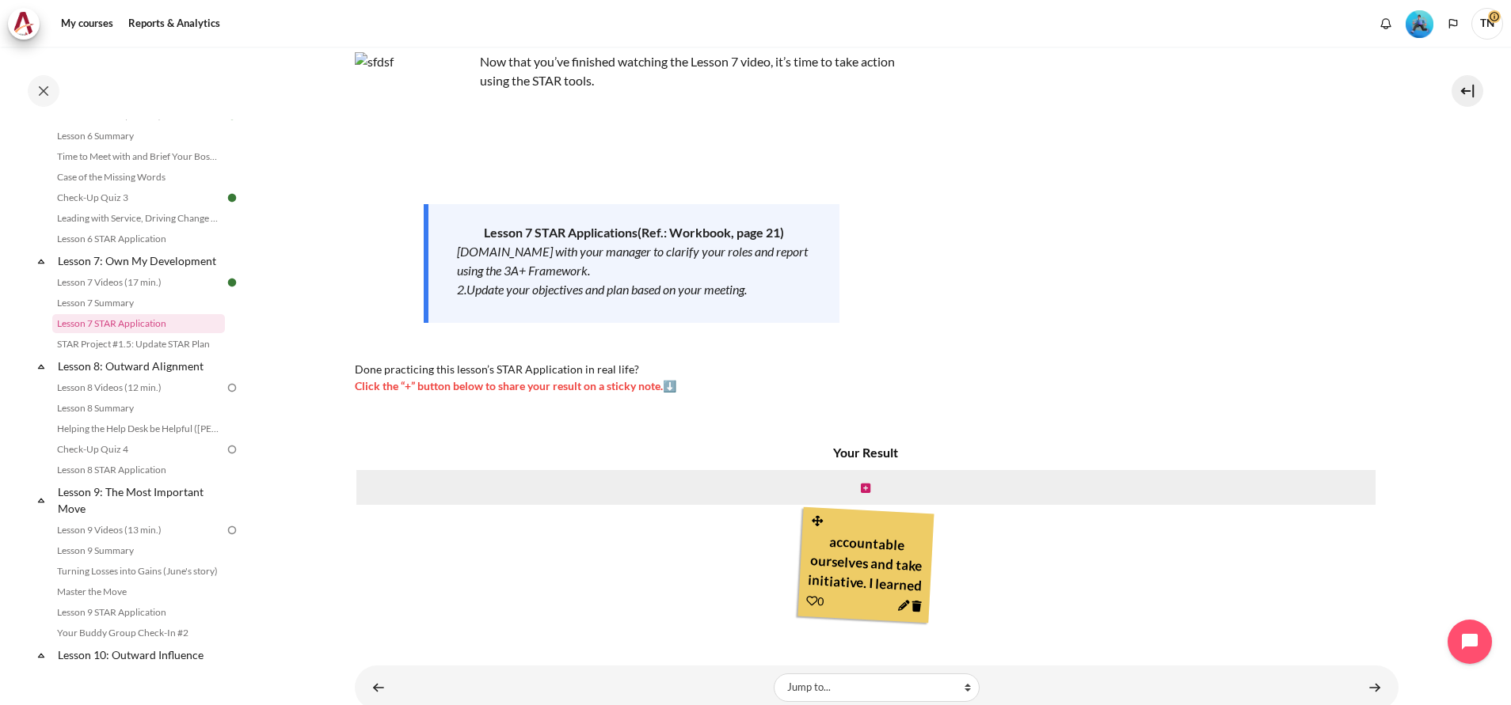
scroll to position [149, 0]
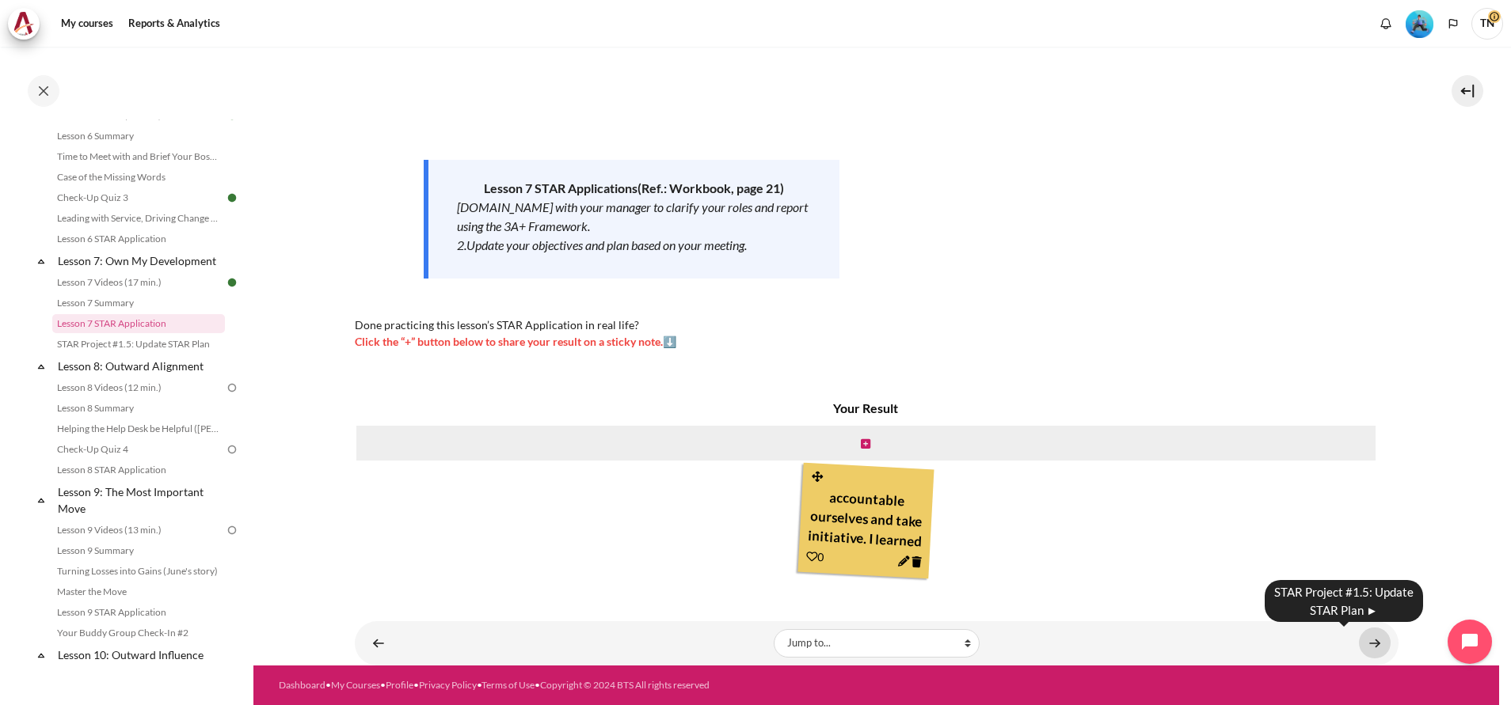
click at [1366, 641] on link "Content" at bounding box center [1375, 643] width 32 height 31
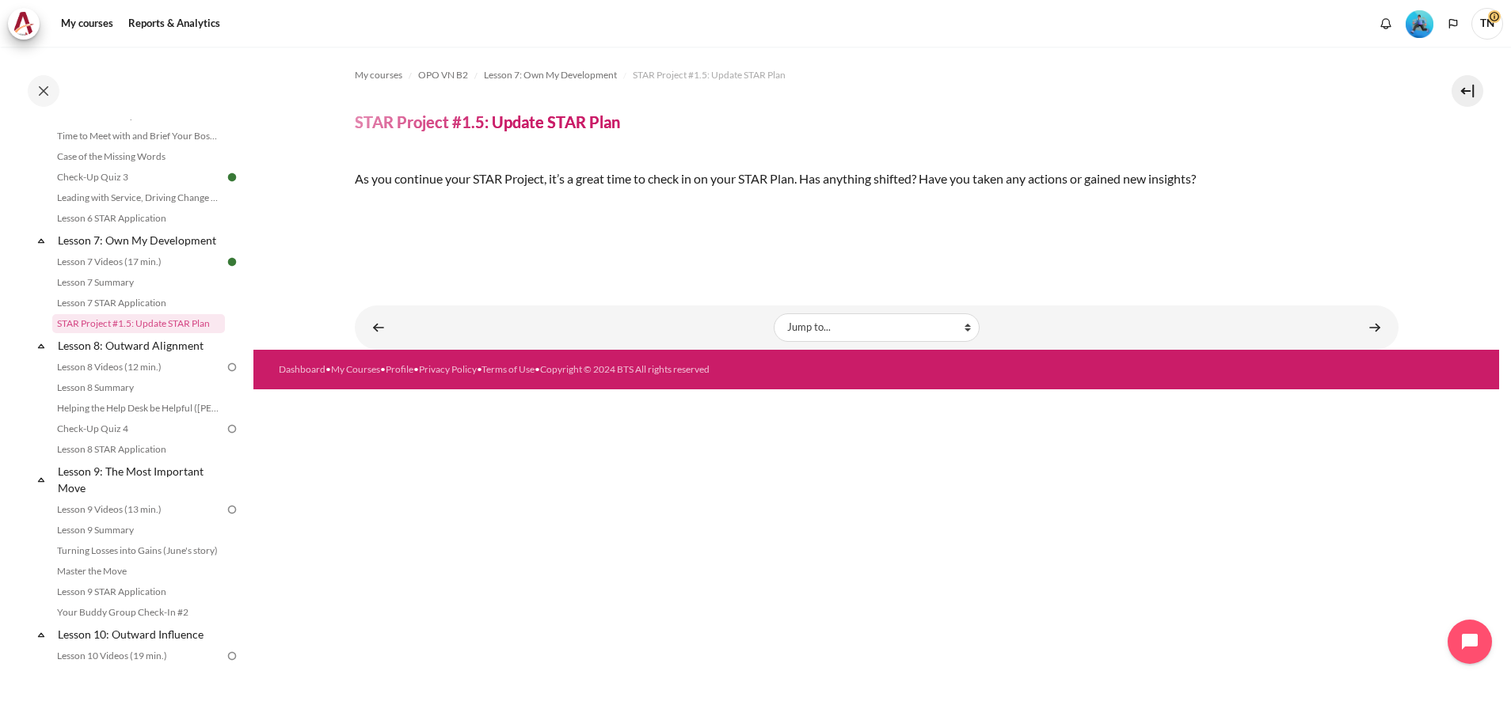
scroll to position [245, 0]
click at [355, 206] on img "Content" at bounding box center [355, 206] width 0 height 0
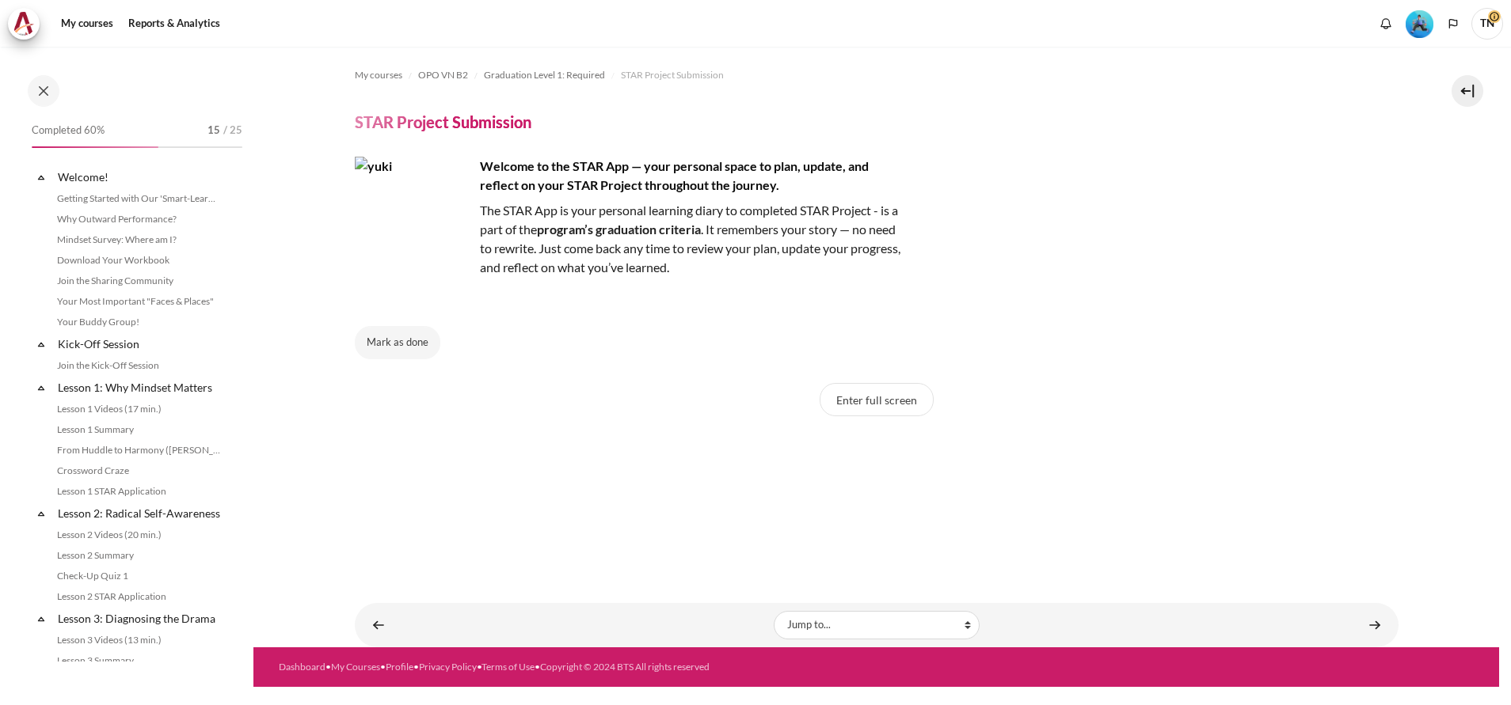
scroll to position [1450, 0]
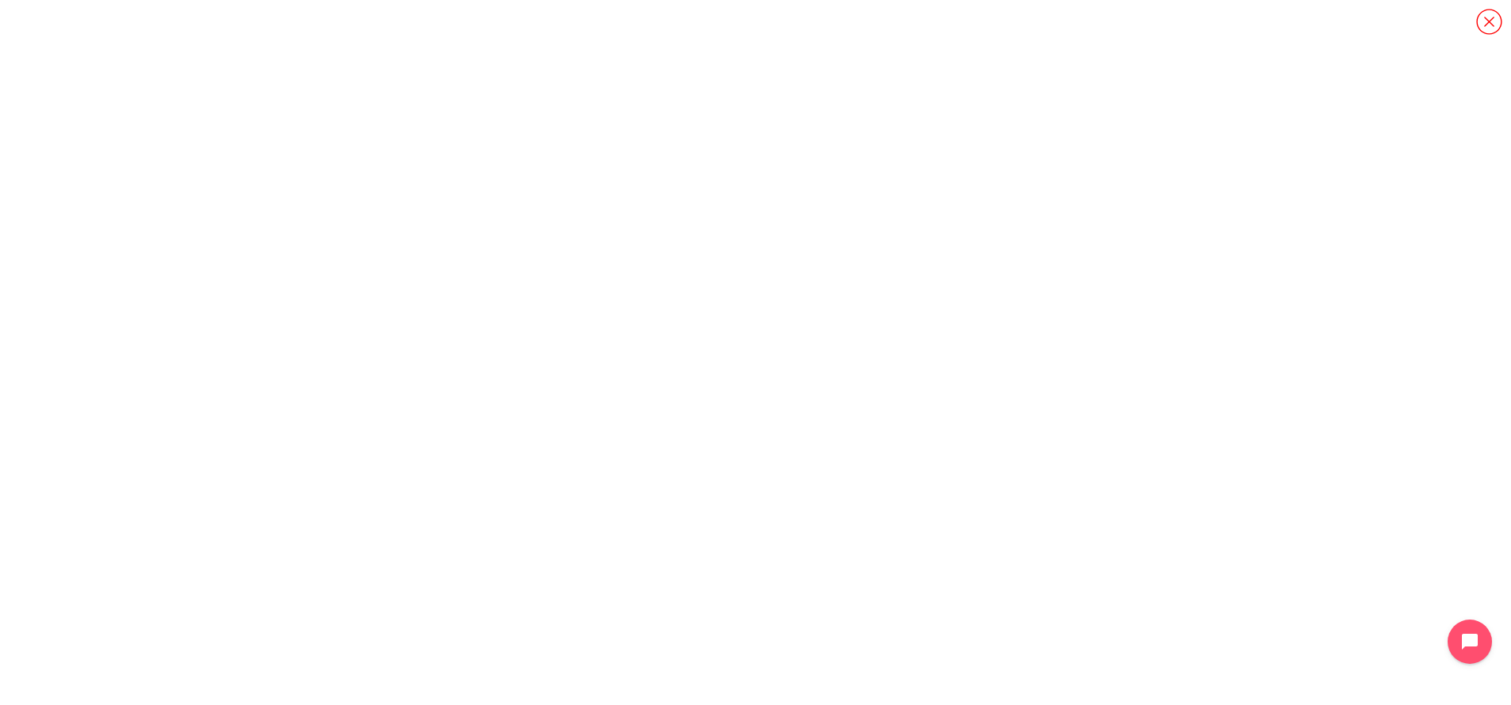
click at [1487, 21] on icon "Content" at bounding box center [1489, 22] width 28 height 28
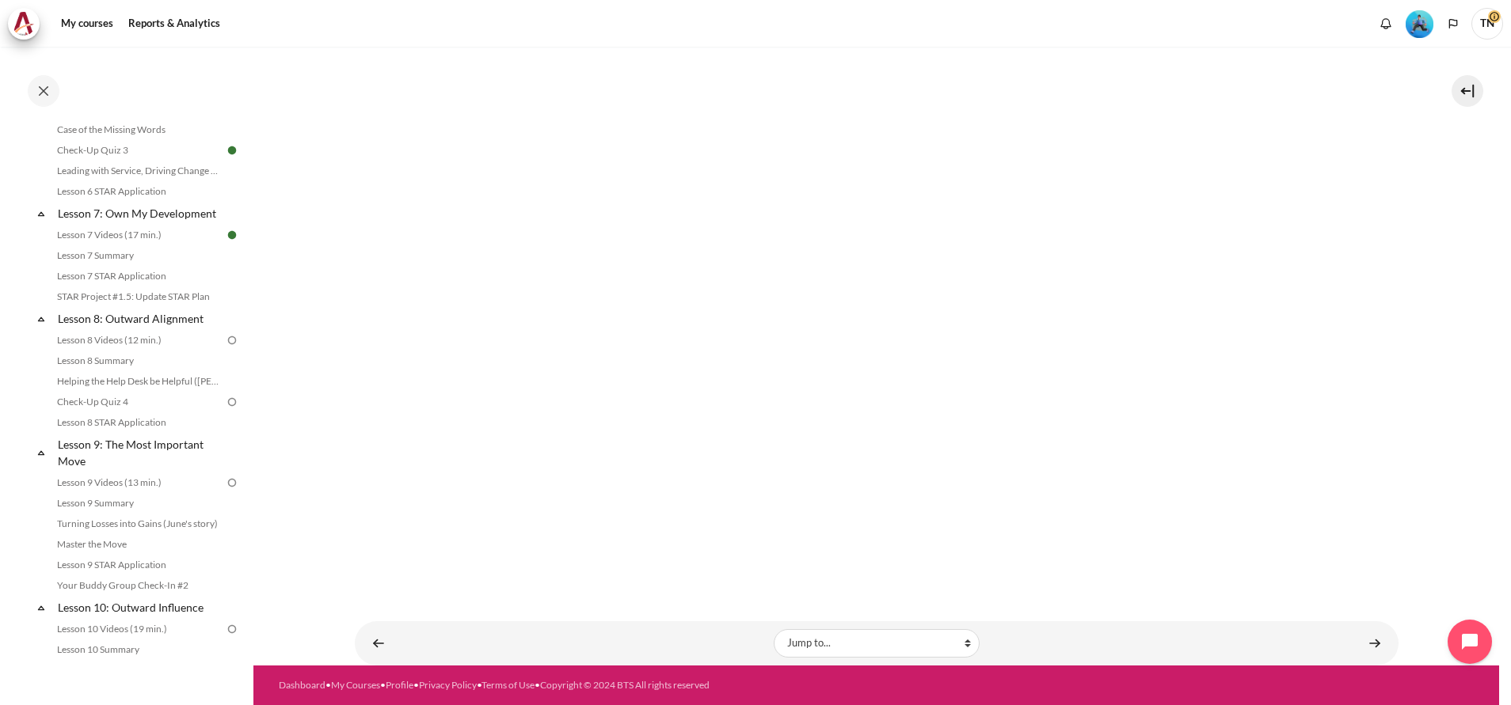
scroll to position [975, 0]
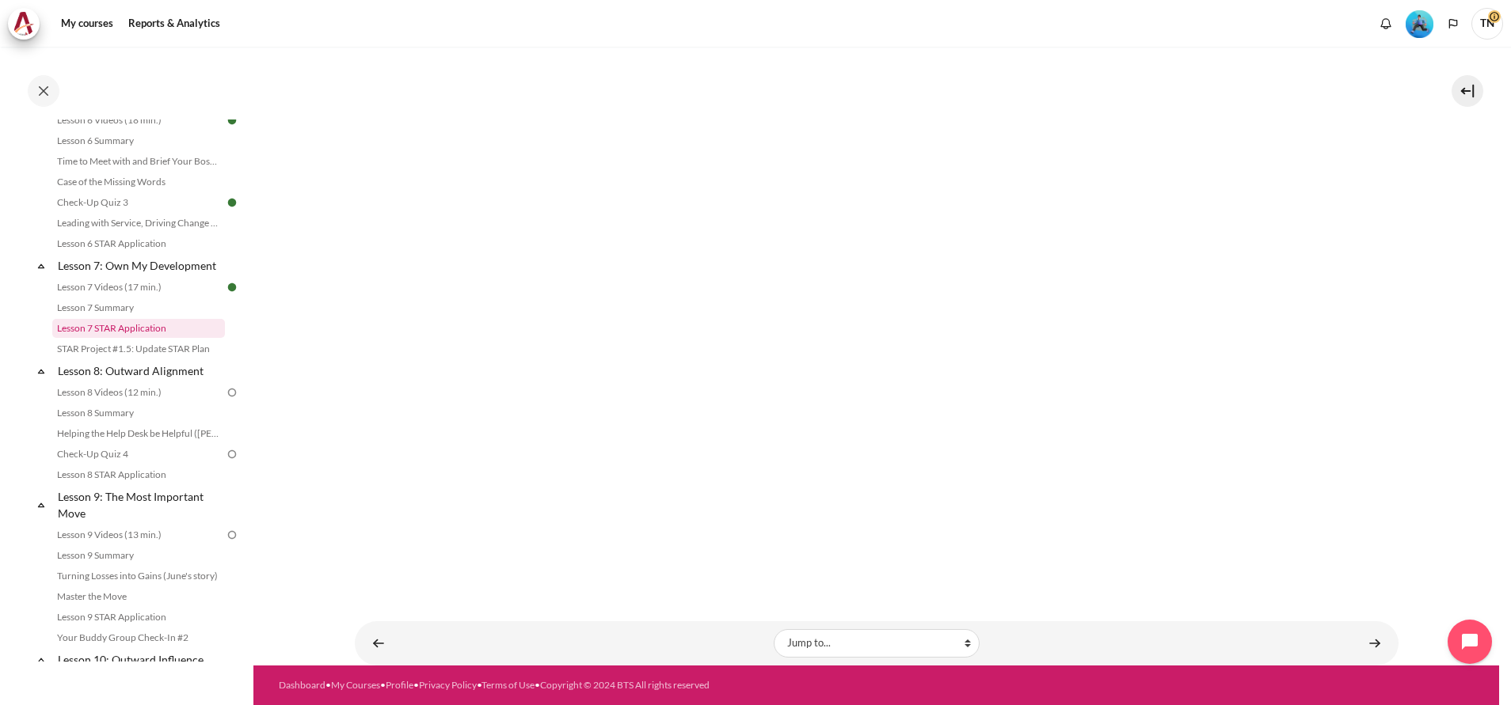
click at [162, 338] on link "Lesson 7 STAR Application" at bounding box center [138, 328] width 173 height 19
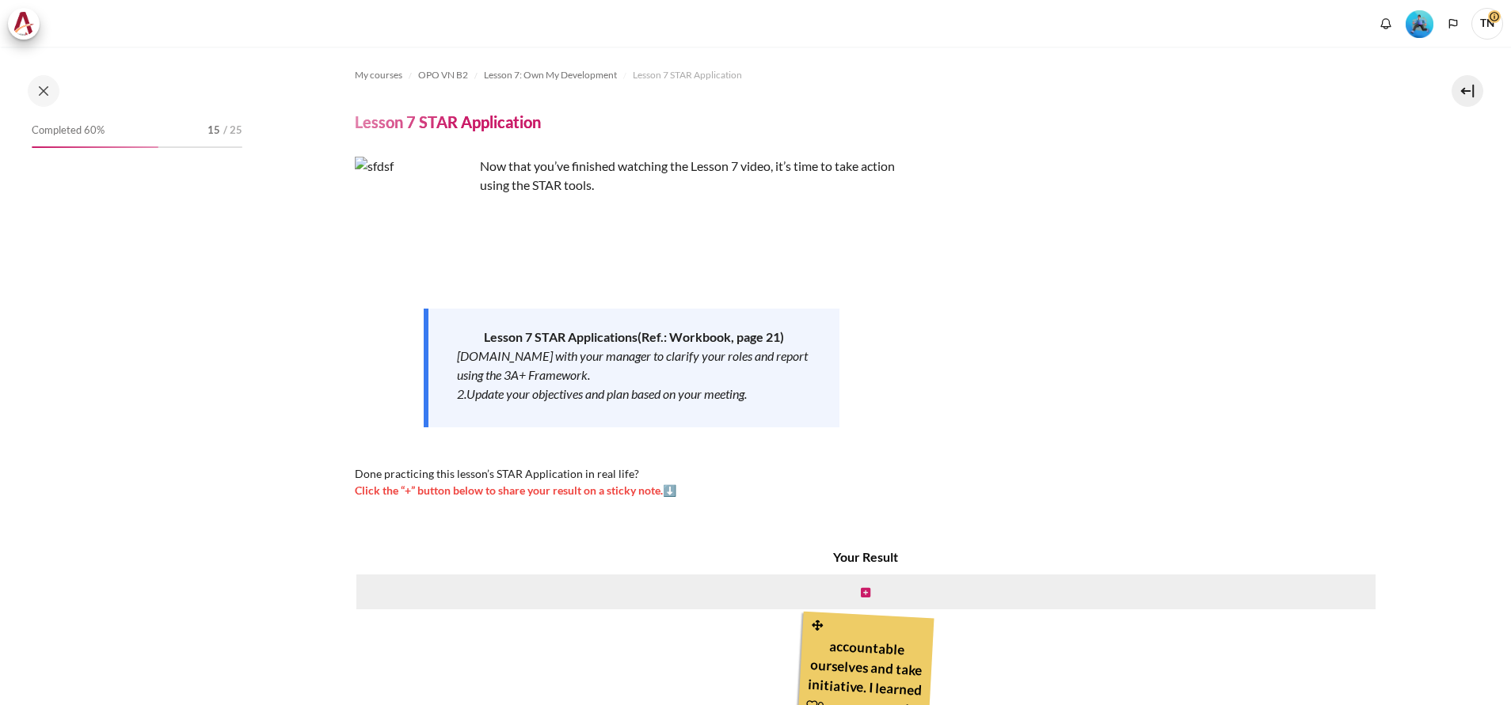
scroll to position [149, 0]
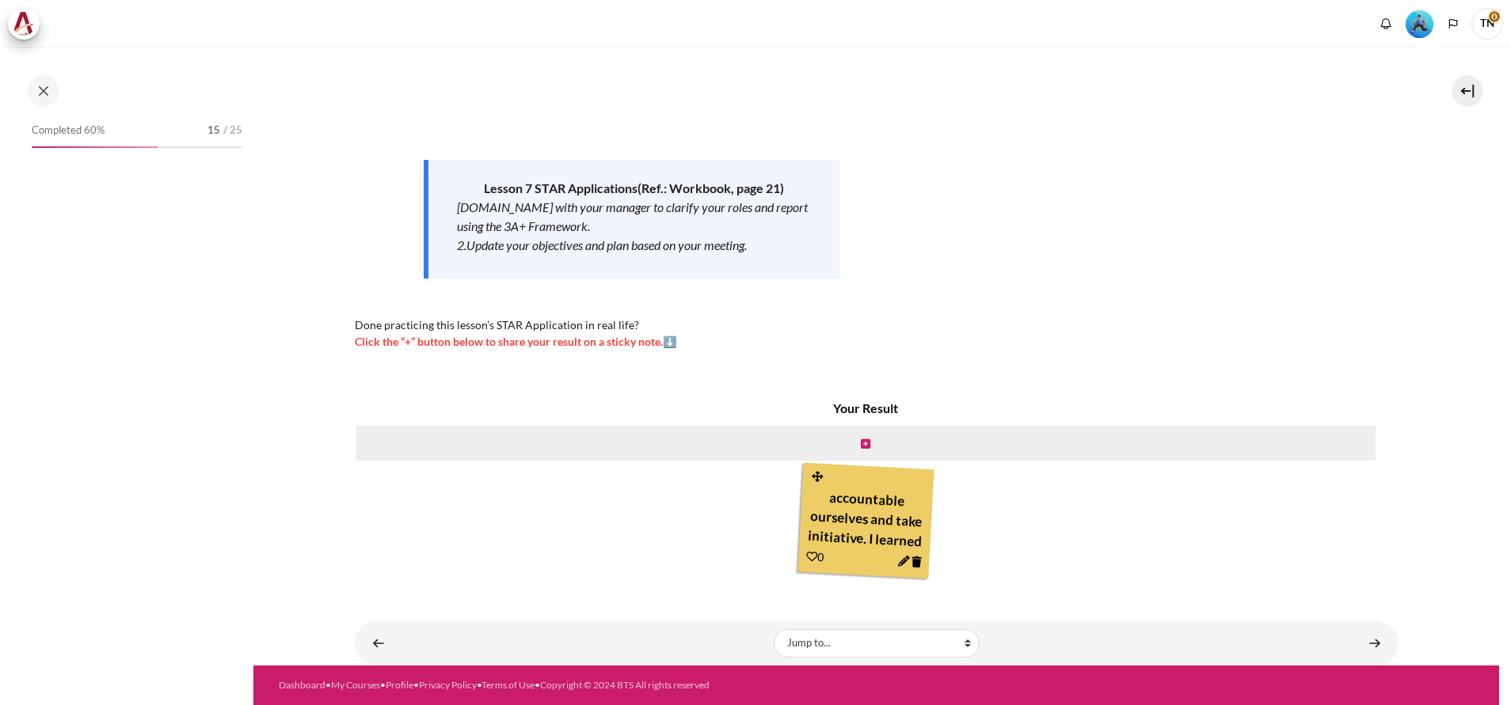
click at [1363, 642] on link "Content" at bounding box center [1375, 643] width 32 height 31
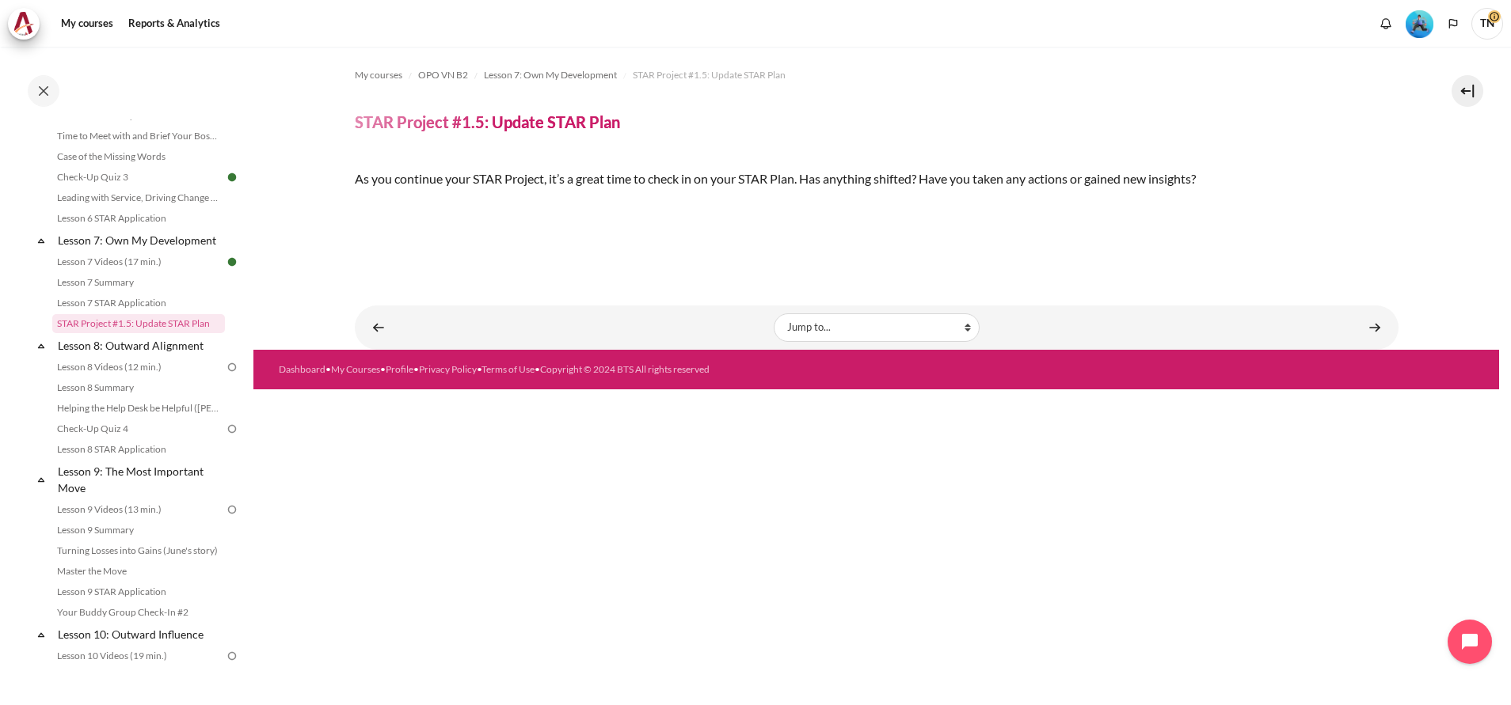
scroll to position [245, 0]
click at [1363, 343] on link "Content" at bounding box center [1375, 327] width 32 height 31
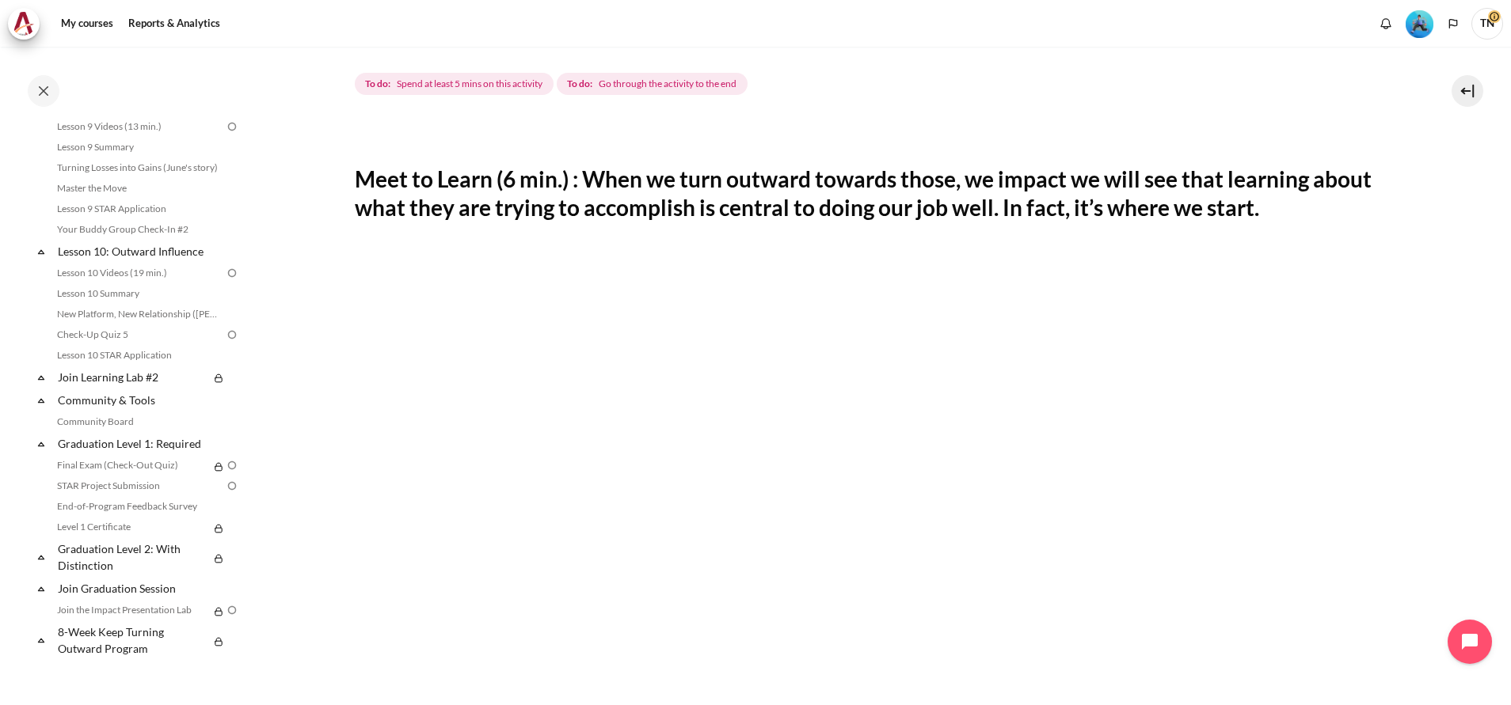
scroll to position [1450, 0]
